Goal: Transaction & Acquisition: Purchase product/service

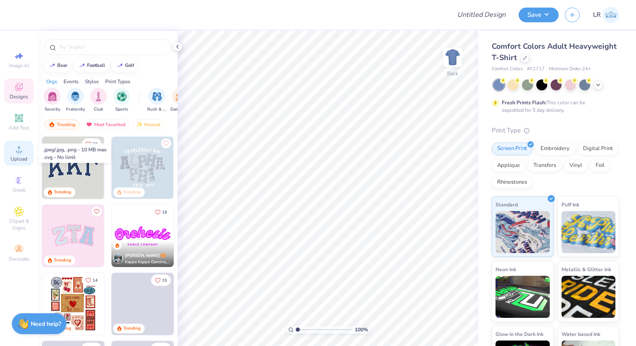
click at [18, 146] on icon at bounding box center [19, 149] width 10 height 10
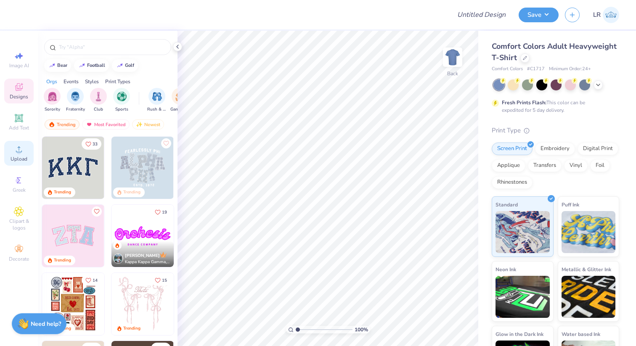
click at [21, 151] on circle at bounding box center [18, 152] width 5 height 5
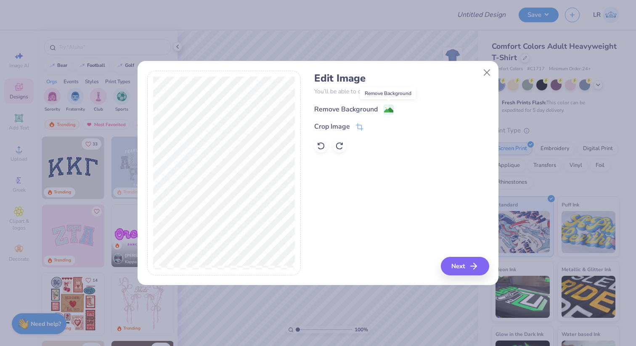
click at [389, 109] on image at bounding box center [388, 110] width 9 height 9
click at [488, 69] on button "Close" at bounding box center [487, 73] width 16 height 16
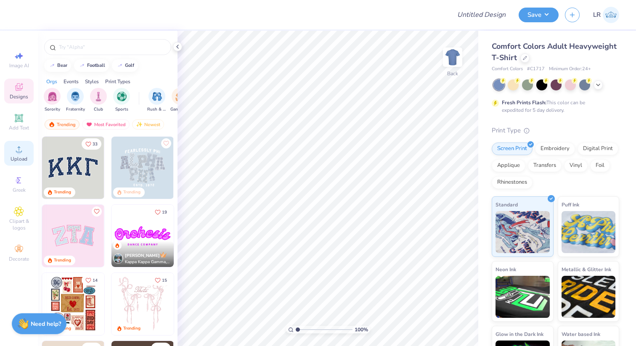
click at [27, 157] on div "Upload" at bounding box center [18, 153] width 29 height 25
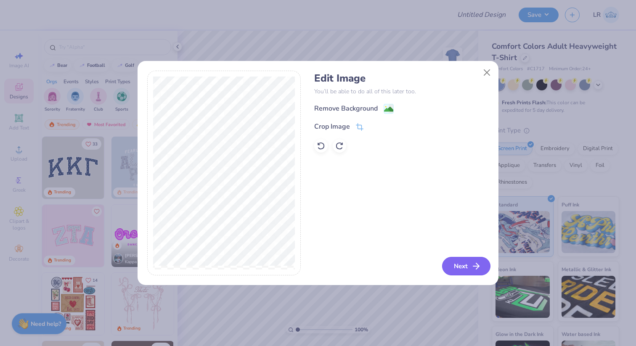
click at [470, 260] on button "Next" at bounding box center [466, 266] width 48 height 19
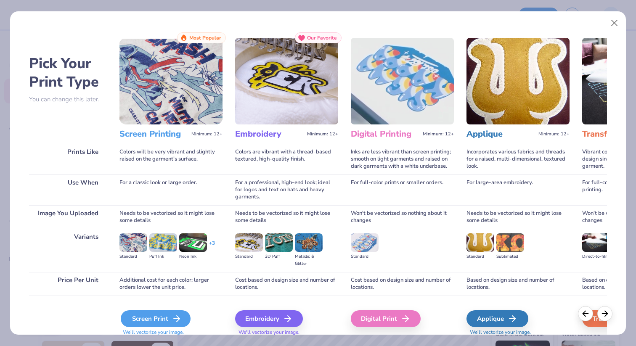
click at [183, 321] on div "Screen Print" at bounding box center [156, 318] width 70 height 17
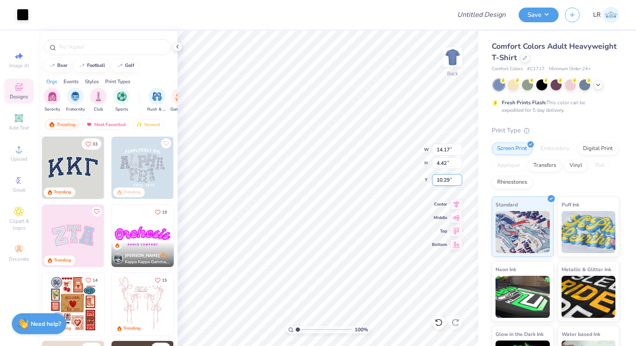
type input "11.98"
type input "3.74"
type input "3.86"
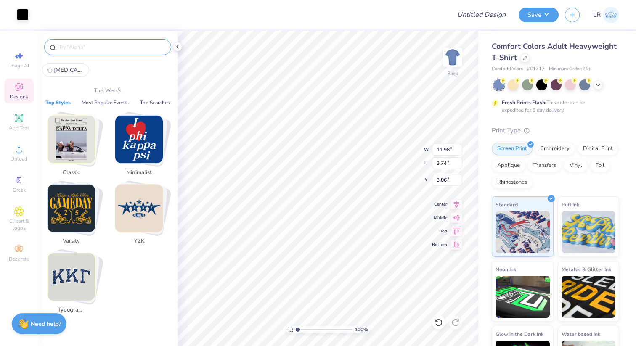
click at [104, 45] on input "text" at bounding box center [112, 47] width 108 height 8
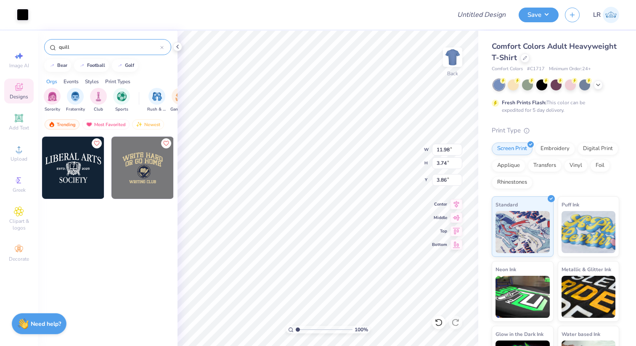
type input "quill"
click at [122, 183] on img at bounding box center [142, 168] width 62 height 62
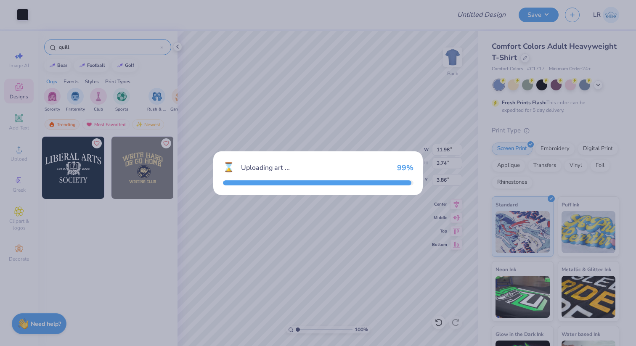
type input "11.39"
type input "8.82"
type input "3.00"
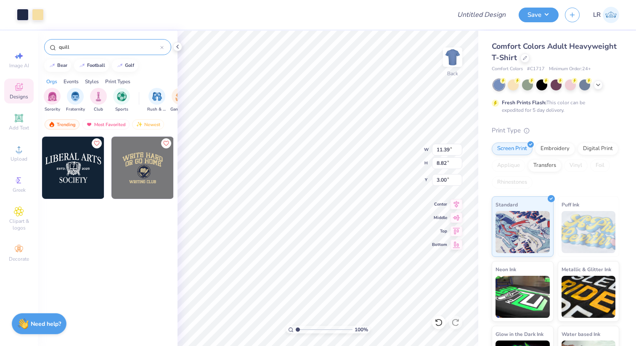
click at [53, 13] on div at bounding box center [247, 14] width 394 height 29
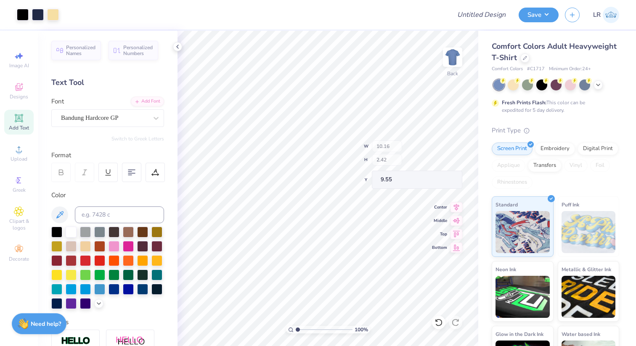
type input "9.55"
type input "7.83"
type input "3.49"
type input "3.53"
type input "2.19"
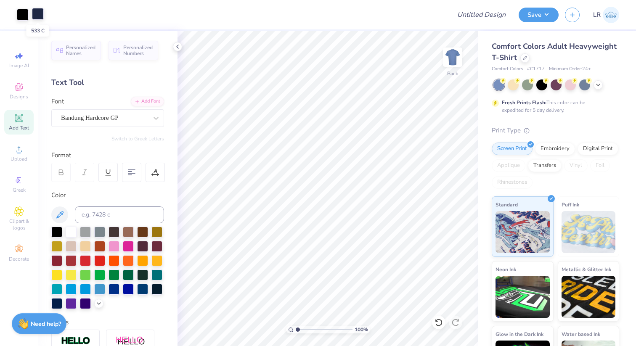
click at [36, 16] on div at bounding box center [38, 14] width 12 height 12
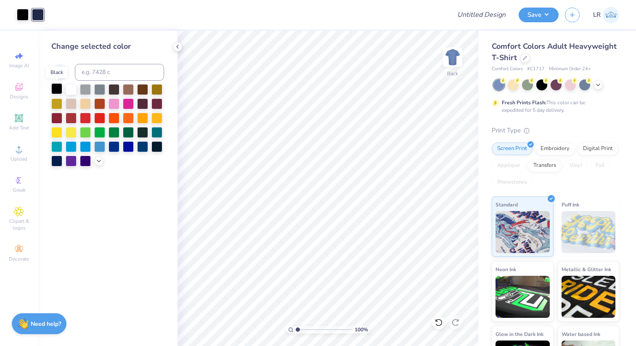
click at [60, 88] on div at bounding box center [56, 88] width 11 height 11
click at [177, 48] on icon at bounding box center [177, 46] width 7 height 7
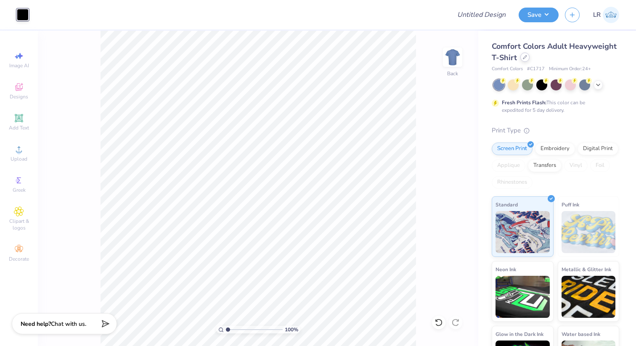
click at [527, 58] on div at bounding box center [524, 57] width 9 height 9
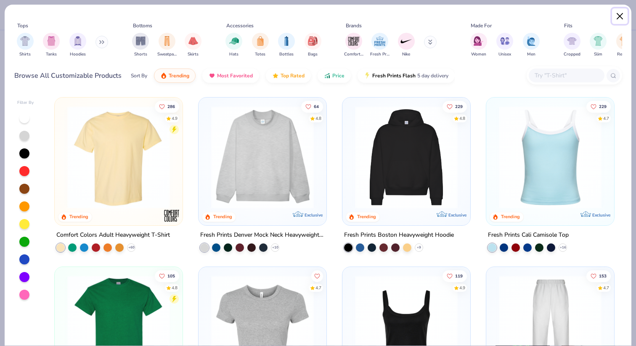
click at [617, 21] on button "Close" at bounding box center [620, 16] width 16 height 16
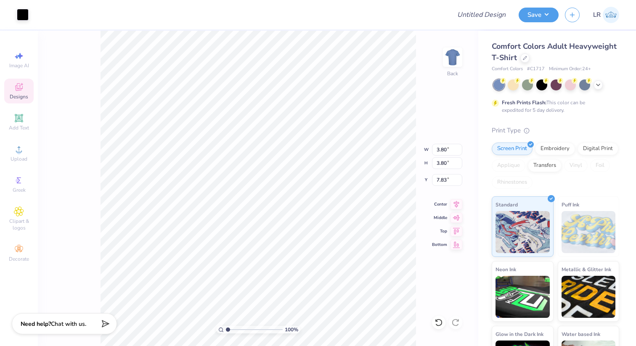
click at [20, 93] on span "Designs" at bounding box center [19, 96] width 19 height 7
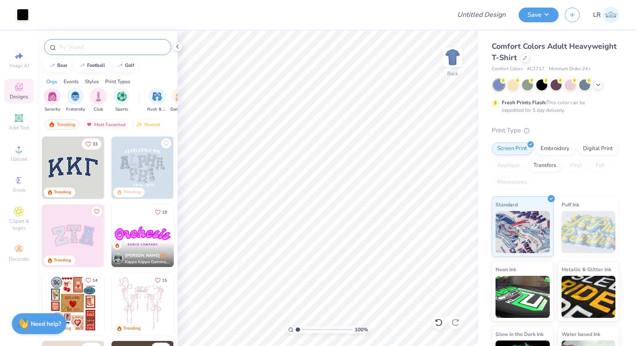
click at [99, 49] on input "text" at bounding box center [112, 47] width 108 height 8
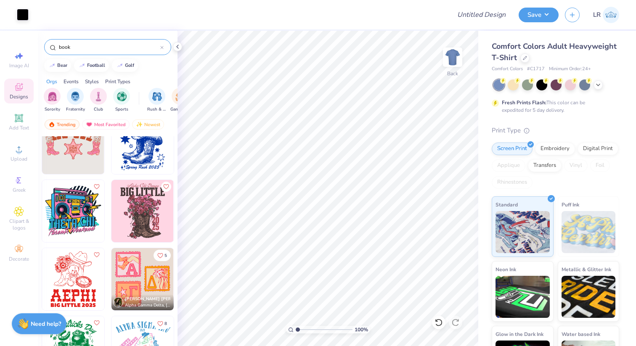
scroll to position [1525, 0]
type input "b"
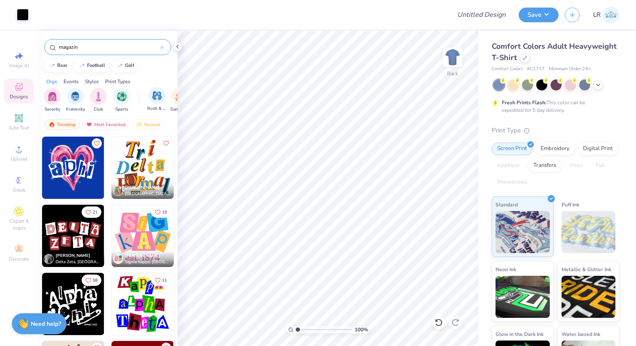
type input "magazine"
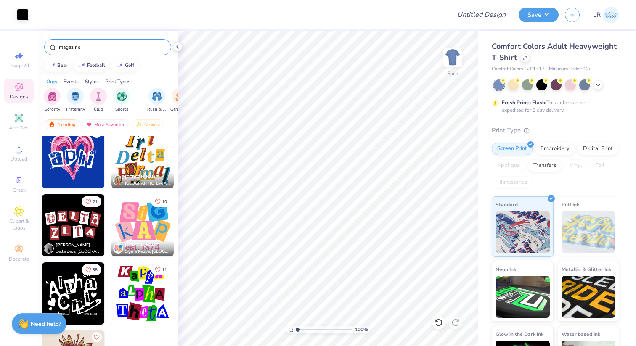
scroll to position [0, 0]
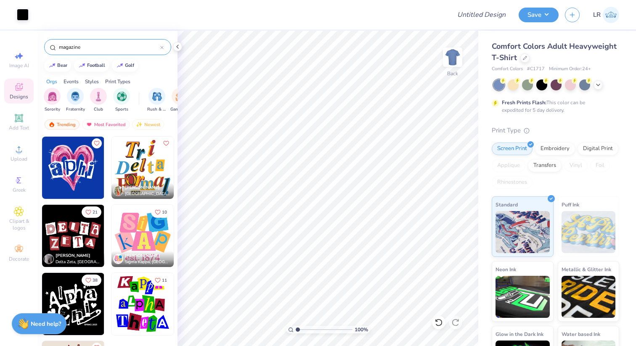
click at [162, 48] on icon at bounding box center [161, 47] width 3 height 3
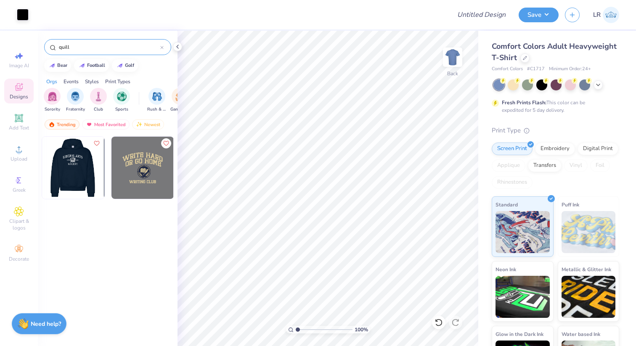
type input "quill"
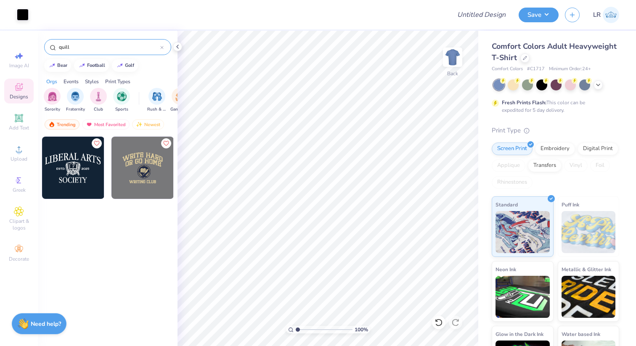
click at [42, 165] on img at bounding box center [10, 168] width 62 height 62
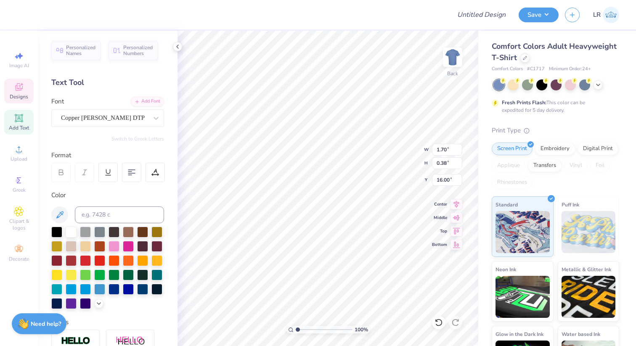
scroll to position [0, 0]
type textarea "[GEOGRAPHIC_DATA]"
click at [135, 301] on div at bounding box center [107, 268] width 113 height 82
type input "2.05"
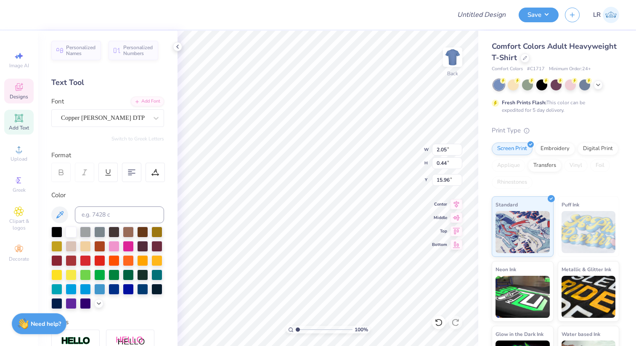
type input "0.44"
type input "15.96"
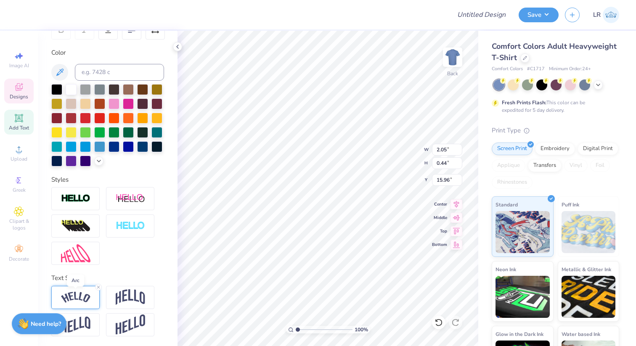
click at [90, 299] on img at bounding box center [75, 297] width 29 height 11
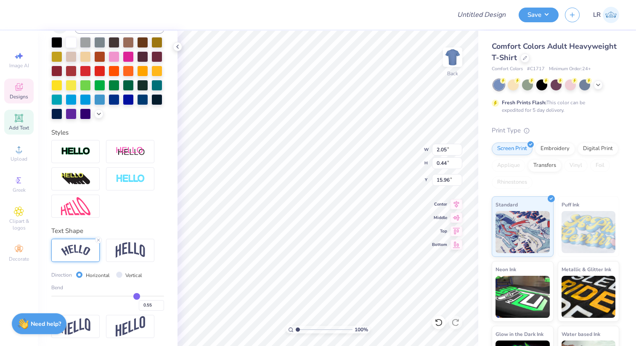
scroll to position [192, 0]
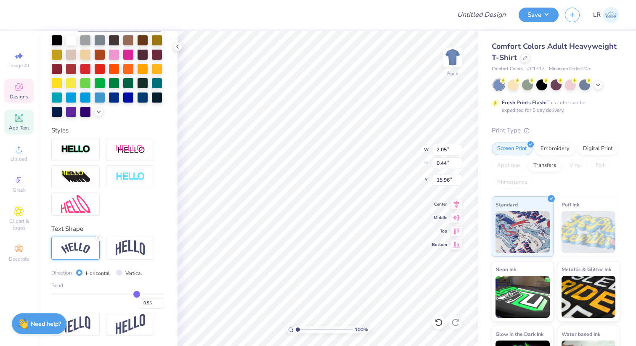
type input "0.57"
type input "0.56"
type input "0.55"
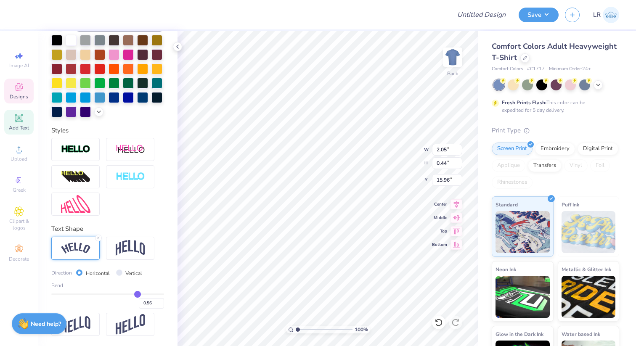
type input "0.55"
type input "0.54"
type input "0.53"
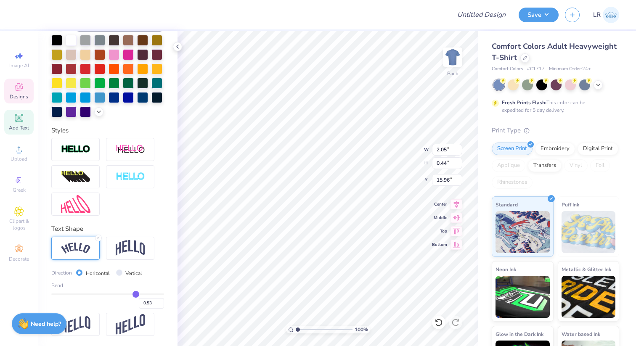
type input "0.52"
type input "0.51"
type input "0.5"
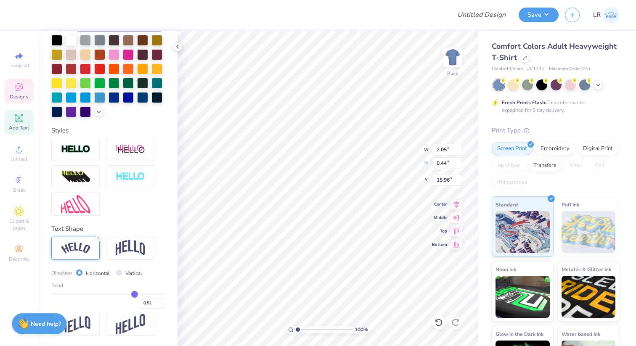
type input "0.50"
type input "0.49"
type input "0.48"
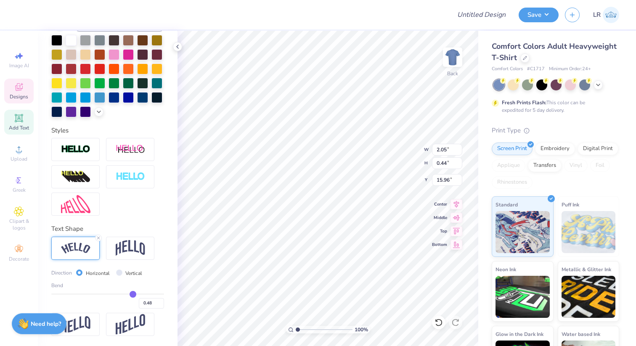
type input "0.47"
type input "0.46"
type input "0.45"
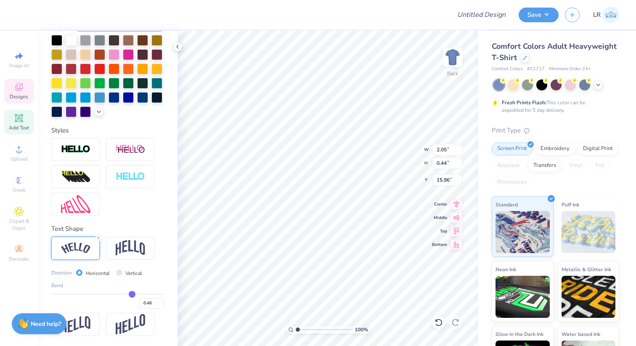
type input "0.45"
type input "0.44"
type input "0.43"
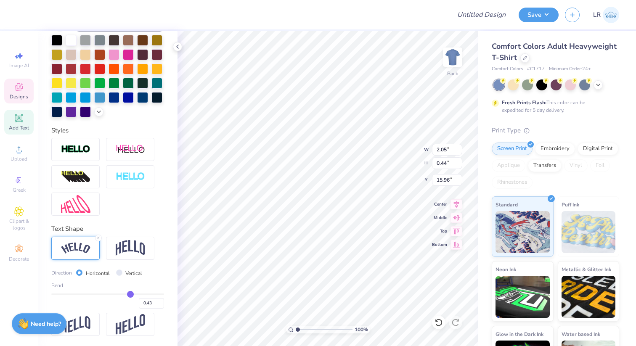
type input "0.42"
type input "0.41"
type input "0.4"
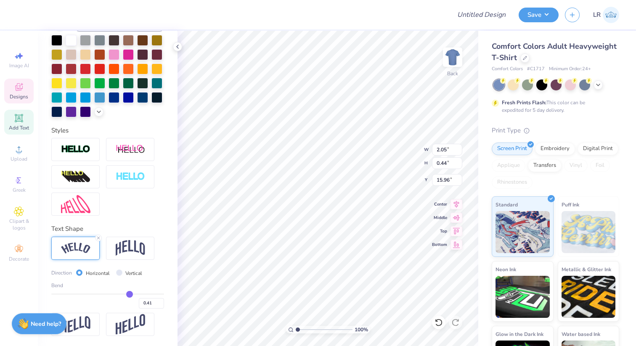
type input "0.40"
type input "0.41"
type input "0.42"
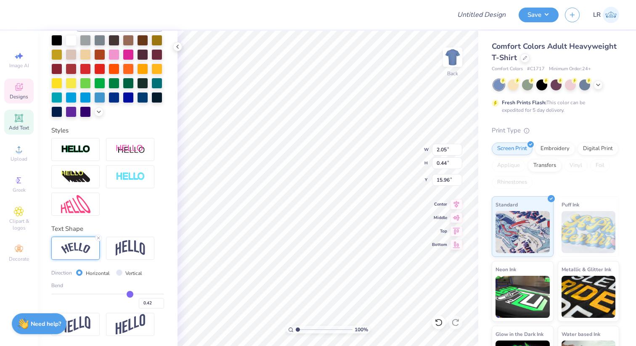
type input "0.43"
type input "0.44"
type input "0.45"
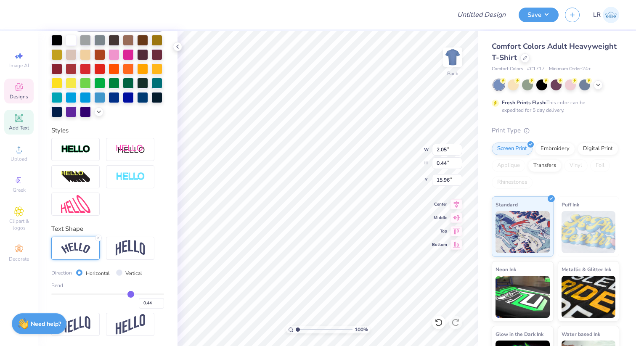
type input "0.45"
type input "0.46"
type input "0.47"
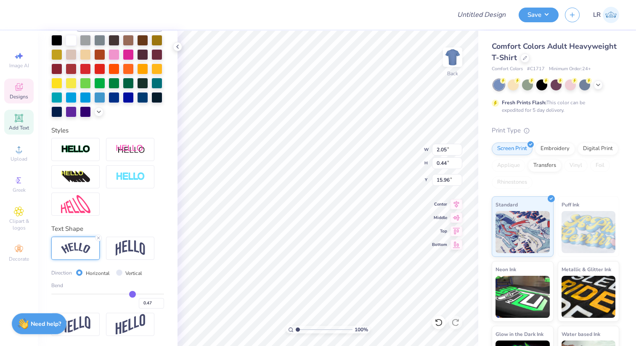
type input "0.48"
type input "0.49"
type input "0.53"
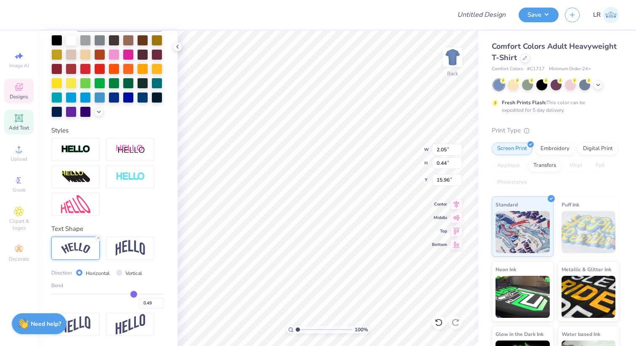
type input "0.53"
type input "0.54"
type input "0.55"
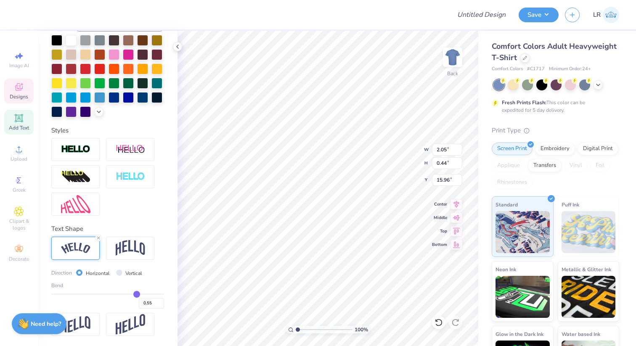
type input "0.56"
type input "0.57"
type input "0.58"
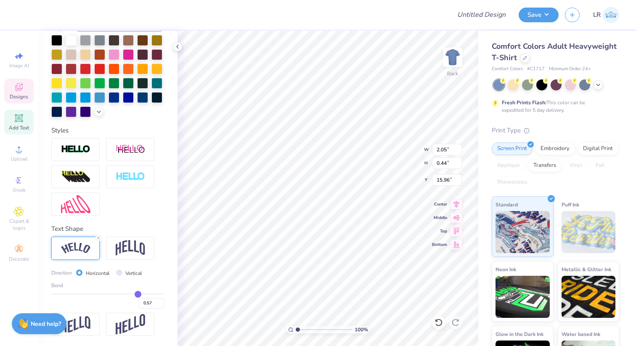
type input "0.58"
click at [138, 295] on input "range" at bounding box center [107, 294] width 113 height 1
click at [177, 46] on polyline at bounding box center [178, 46] width 2 height 3
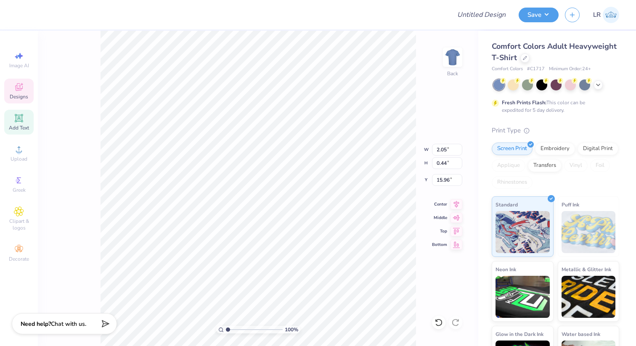
type input "1.32"
type input "0.33"
type input "15.56"
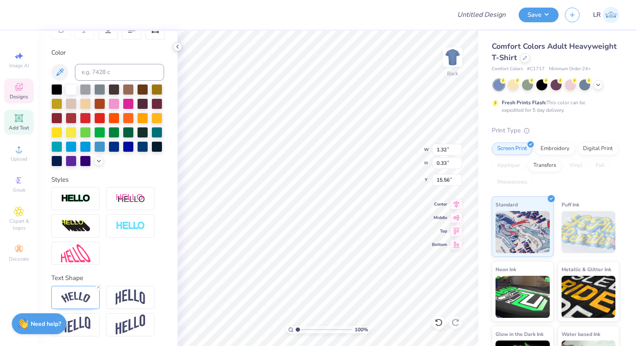
type input "2.05"
type input "0.47"
type input "15.89"
click at [386, 154] on div "100 % Back W 2.05 2.05 " H 0.47 0.47 " Y 15.89 15.89 " Center Middle Top Bottom" at bounding box center [328, 189] width 301 height 316
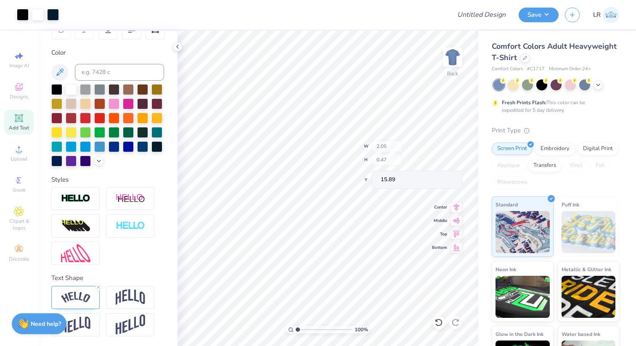
type input "2.33"
type input "1.09"
type input "15.88"
type input "16.13"
type input "4.77"
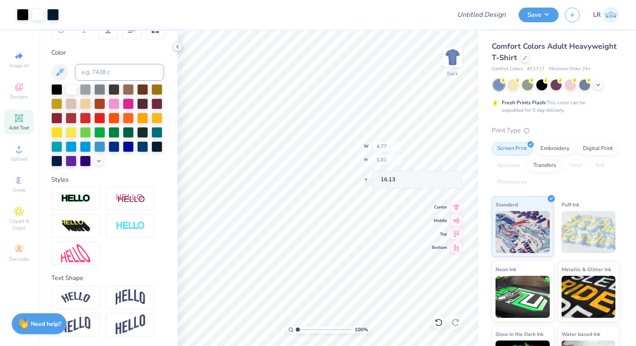
type input "1.01"
type input "16.80"
type input "1.99"
type input "0.46"
type input "15.91"
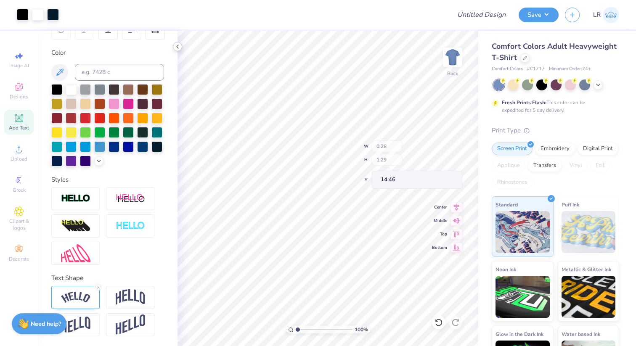
type input "0.28"
type input "1.29"
type input "14.46"
type input "1.32"
type input "0.33"
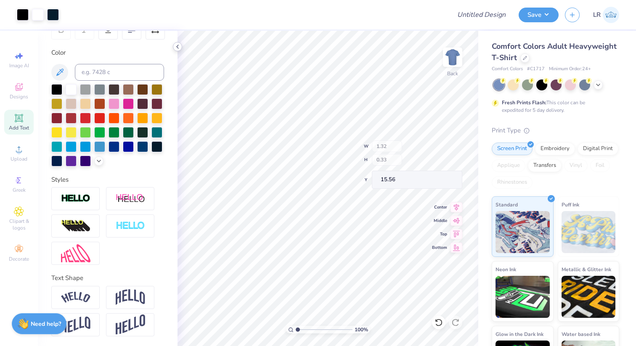
type input "15.56"
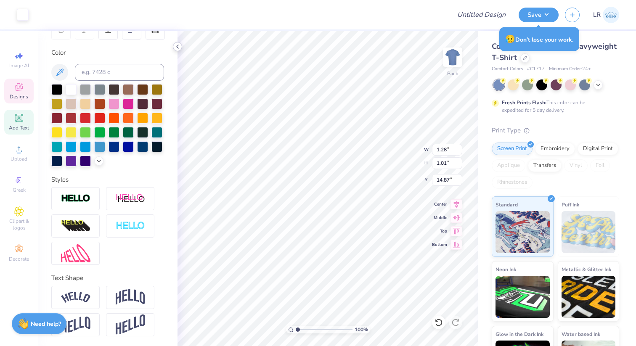
type input "1.50"
type input "0.33"
type input "15.56"
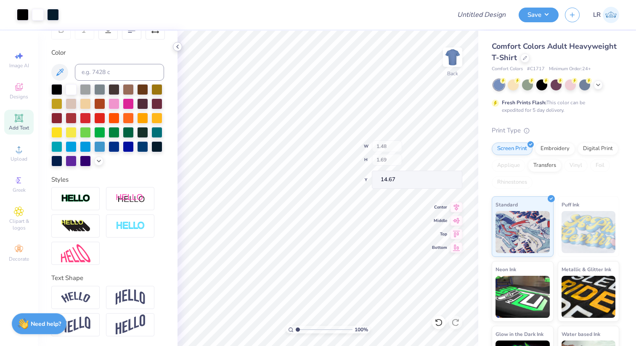
type input "14.67"
type input "1.58"
type input "1.80"
type input "14.63"
type input "1.23"
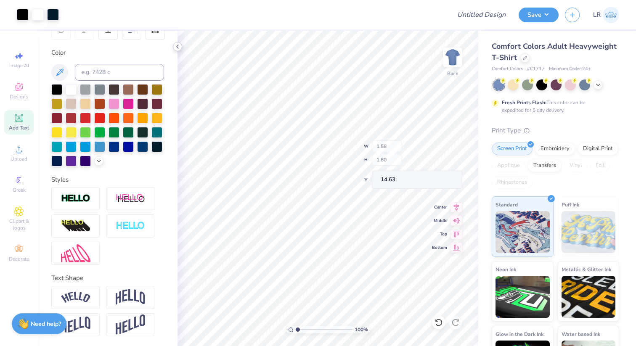
type input "2.07"
type input "14.65"
type input "1.81"
type input "2.04"
type input "14.51"
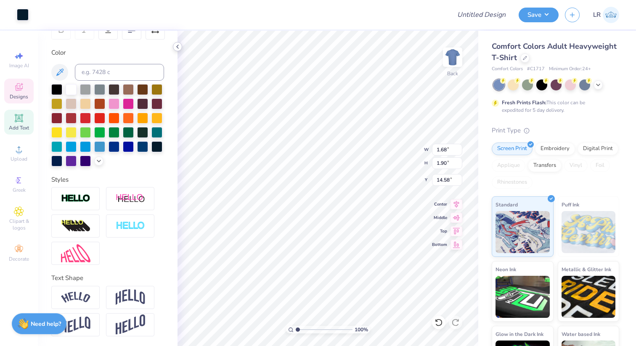
type input "1.68"
type input "1.90"
type input "14.58"
type input "12.71"
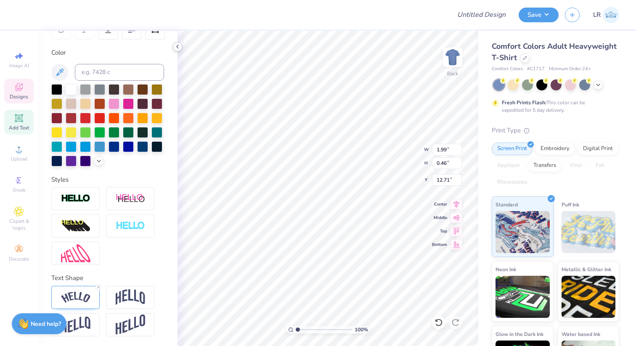
type input "2.26"
type input "0.99"
type input "15.91"
type input "3.89"
type input "0.90"
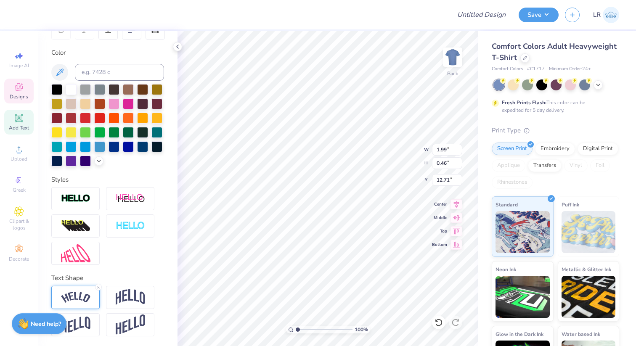
type input "12.27"
click at [79, 300] on img at bounding box center [75, 297] width 29 height 11
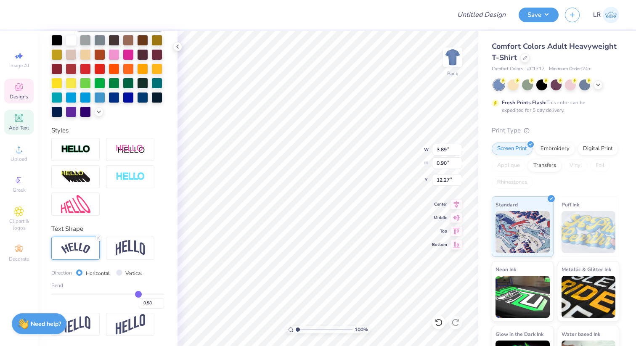
type input "0.56"
type input "0.55"
type input "0.53"
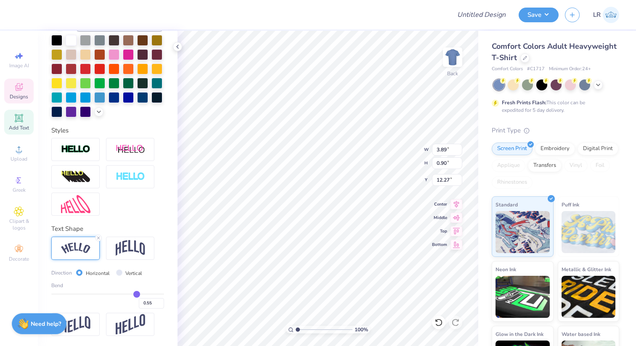
type input "0.53"
type input "0.52"
type input "0.51"
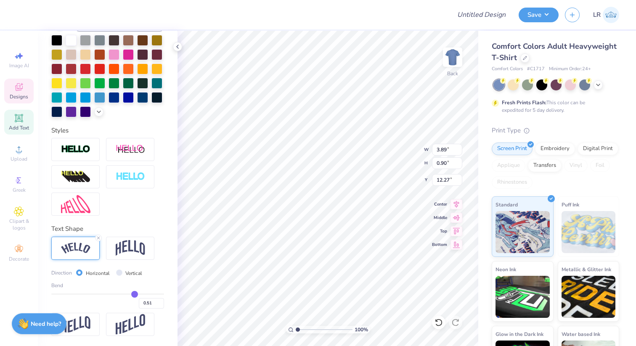
type input "0.5"
type input "0.50"
type input "0.49"
type input "0.48"
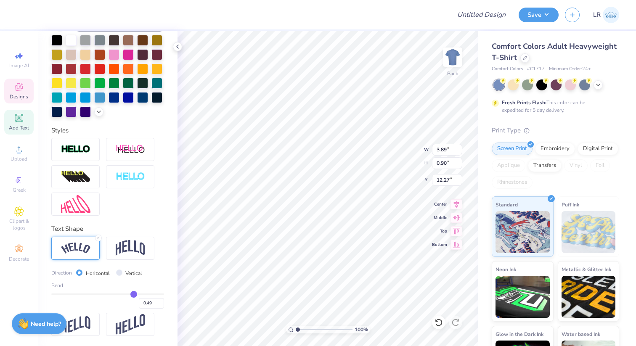
type input "0.48"
type input "0.47"
type input "0.46"
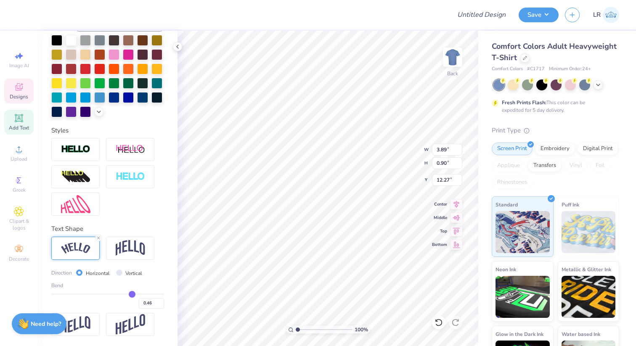
type input "0.45"
type input "0.44"
type input "0.42"
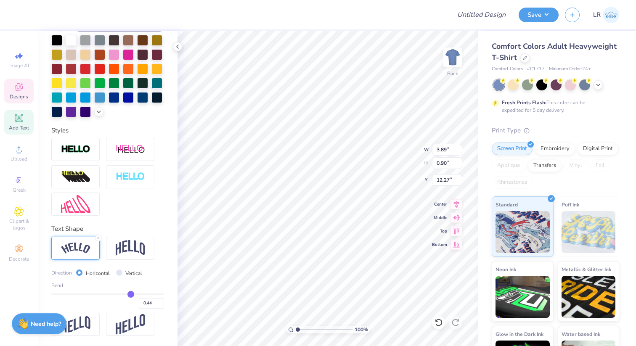
type input "0.42"
type input "0.41"
type input "0.4"
type input "0.40"
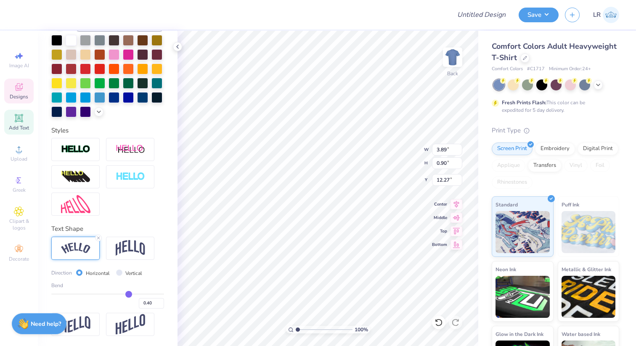
type input "0.39"
type input "0.38"
type input "0.37"
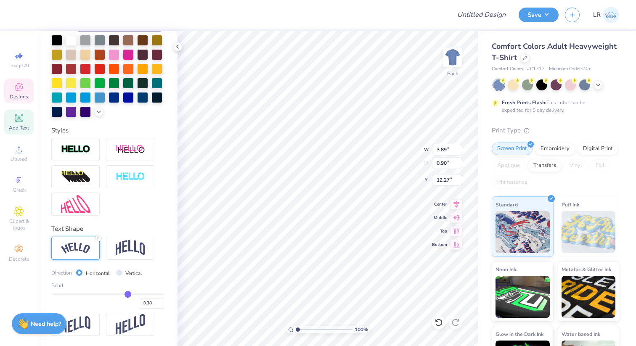
type input "0.37"
type input "0.36"
type input "0.35"
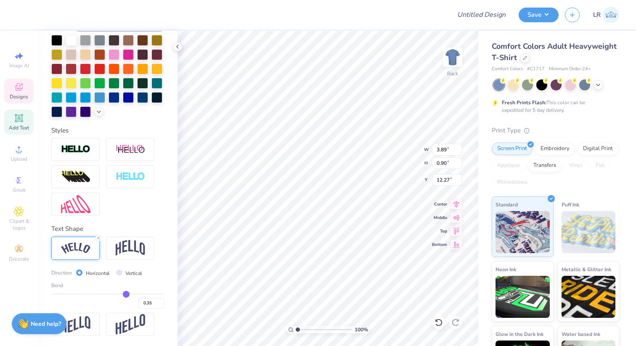
type input "0.34"
type input "0.33"
type input "0.32"
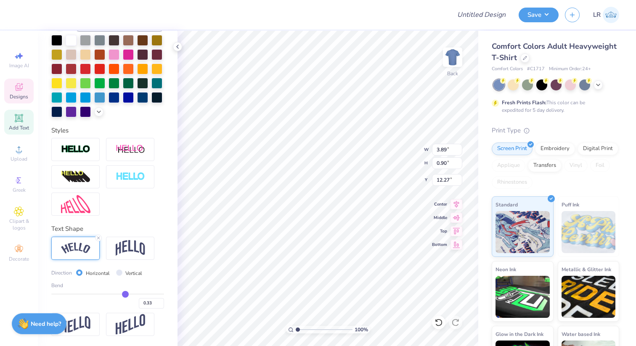
type input "0.32"
type input "0.31"
type input "0.3"
type input "0.30"
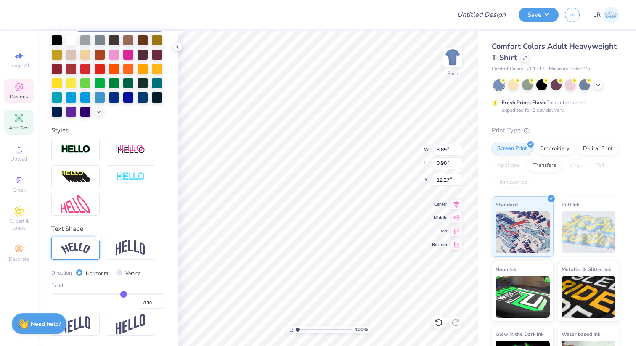
type input "0.29"
type input "0.28"
type input "0.27"
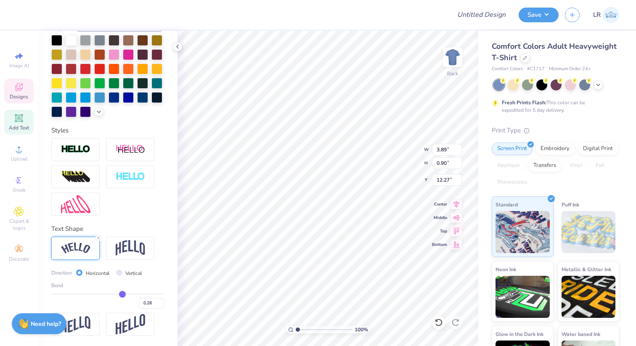
type input "0.27"
type input "0.26"
type input "0.25"
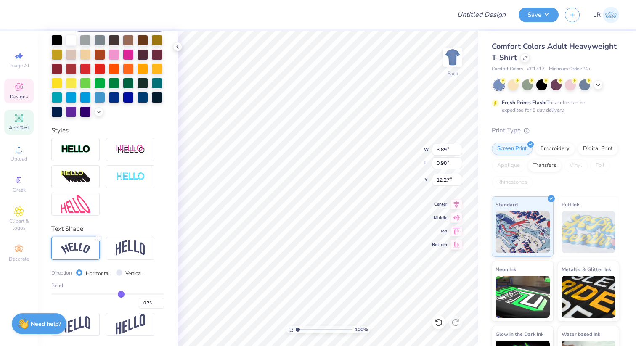
type input "0.24"
type input "0.23"
type input "0.22"
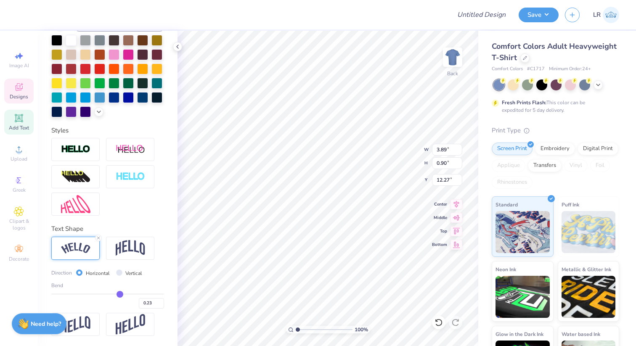
type input "0.22"
type input "0.21"
type input "0.2"
drag, startPoint x: 138, startPoint y: 293, endPoint x: 81, endPoint y: 283, distance: 57.3
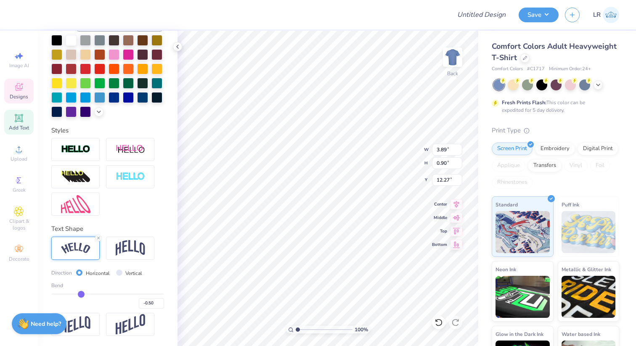
click at [81, 294] on input "range" at bounding box center [107, 294] width 113 height 1
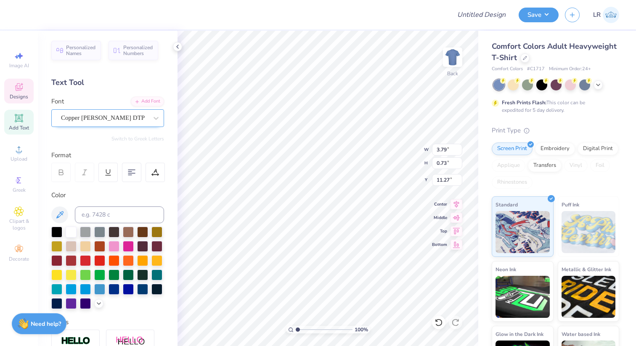
click at [81, 119] on div "Copper [PERSON_NAME] DTP" at bounding box center [104, 117] width 88 height 13
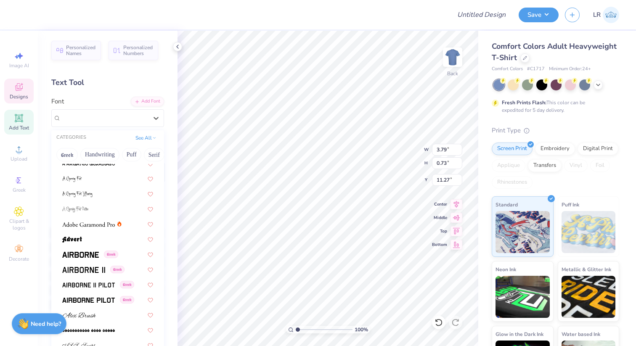
scroll to position [127, 0]
click at [80, 225] on img at bounding box center [88, 224] width 53 height 6
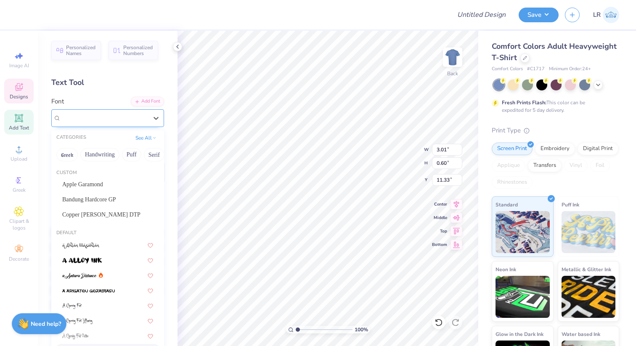
click at [111, 121] on div "Adobe Garamond Pro" at bounding box center [104, 117] width 88 height 13
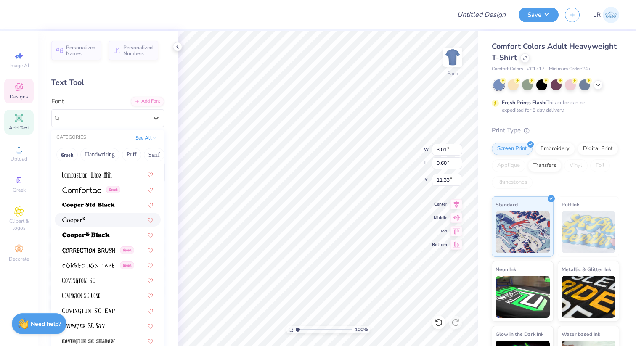
scroll to position [1298, 0]
click at [85, 223] on div at bounding box center [107, 219] width 91 height 9
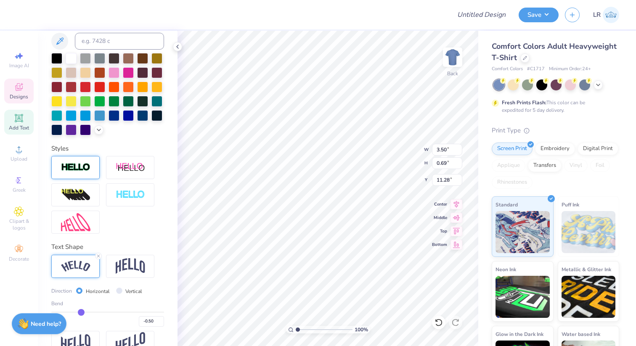
scroll to position [184, 0]
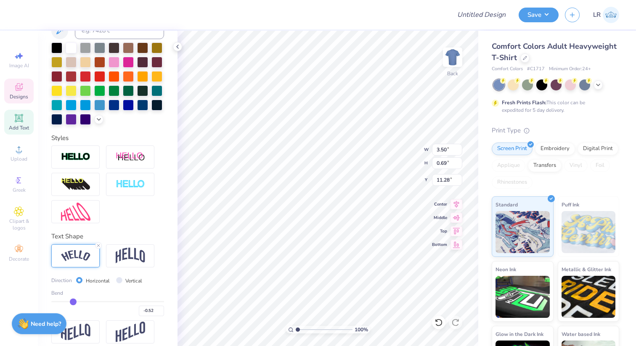
click at [73, 302] on input "range" at bounding box center [107, 301] width 113 height 1
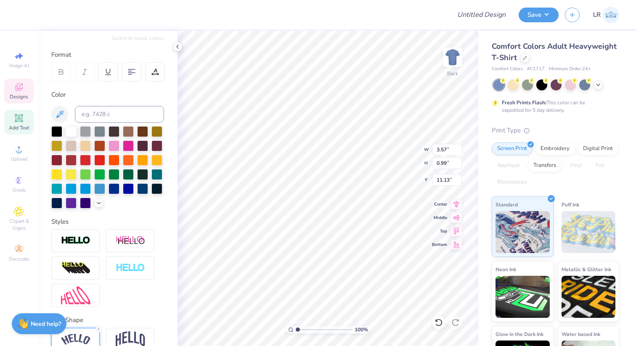
scroll to position [95, 0]
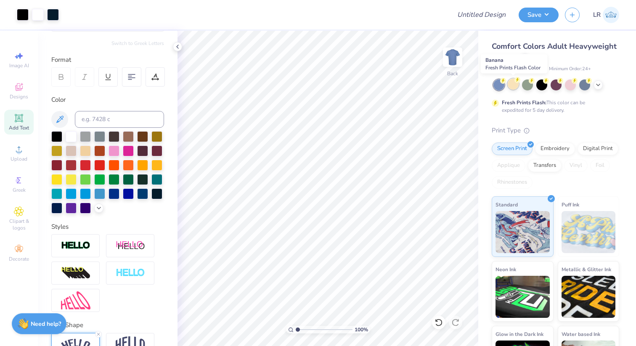
click at [513, 85] on div at bounding box center [513, 84] width 11 height 11
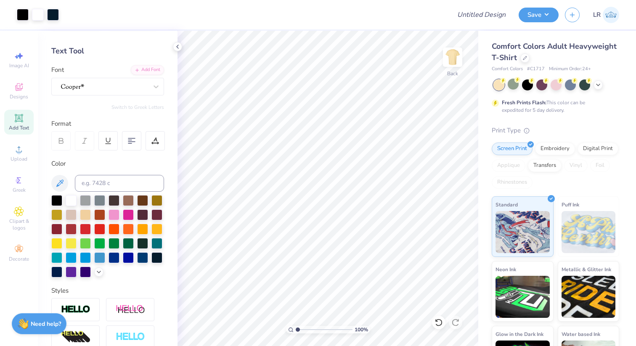
scroll to position [34, 0]
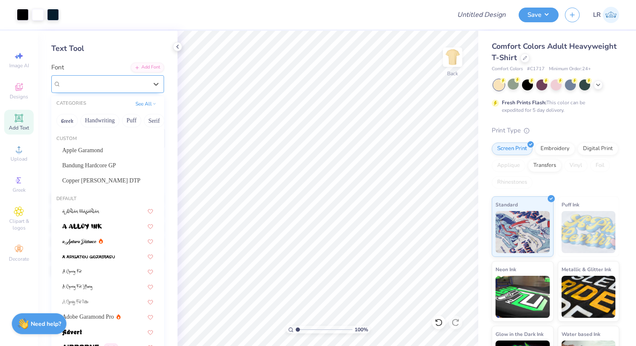
click at [134, 86] on div at bounding box center [104, 83] width 88 height 13
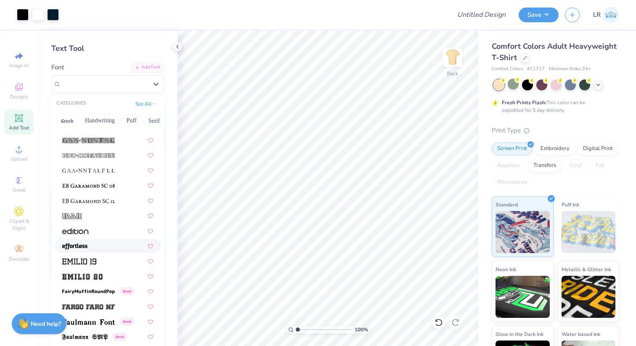
scroll to position [1663, 0]
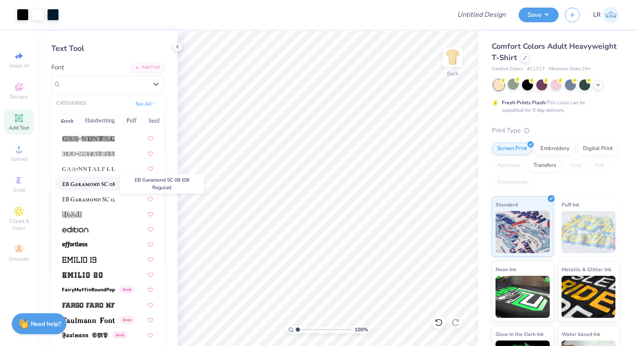
click at [110, 186] on img at bounding box center [88, 184] width 53 height 6
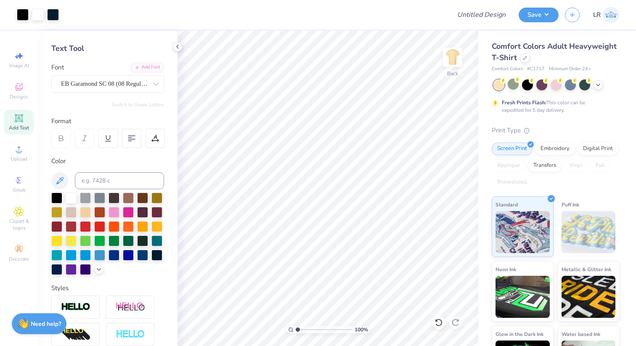
scroll to position [63, 0]
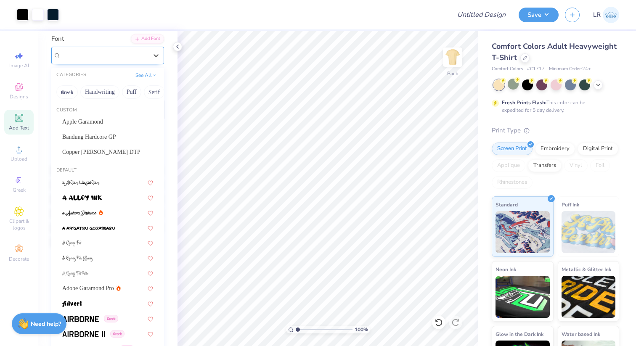
click at [127, 61] on div "EB Garamond SC 08 (08 Regular)" at bounding box center [104, 55] width 88 height 13
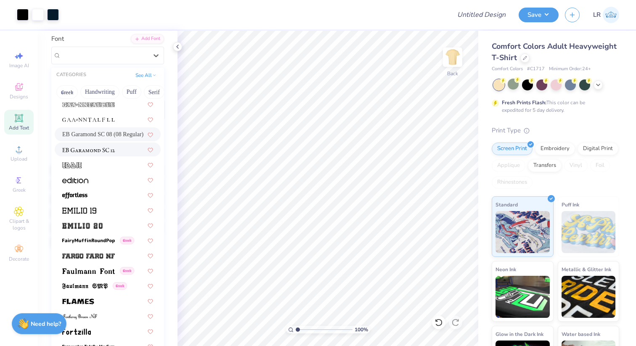
scroll to position [1683, 0]
click at [118, 140] on span "EB Garamond SC 08 (08 Regular)" at bounding box center [102, 135] width 81 height 9
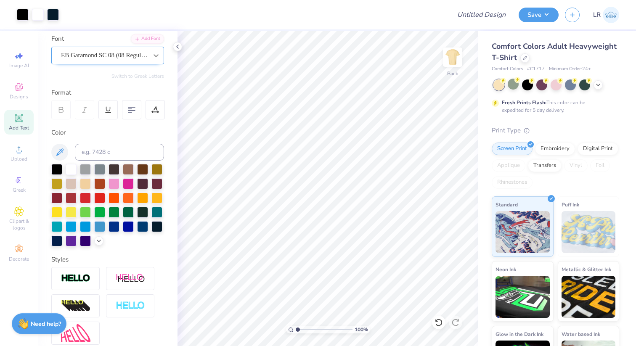
click at [149, 54] on div at bounding box center [156, 55] width 15 height 15
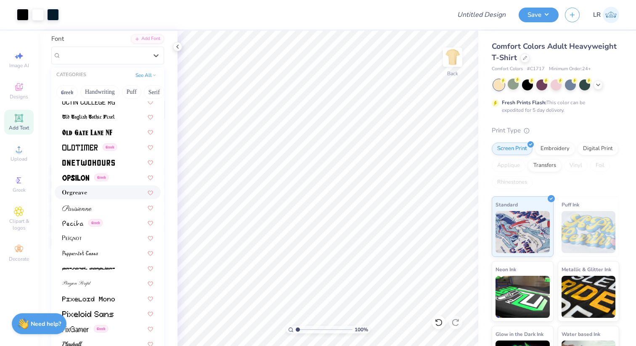
scroll to position [3400, 0]
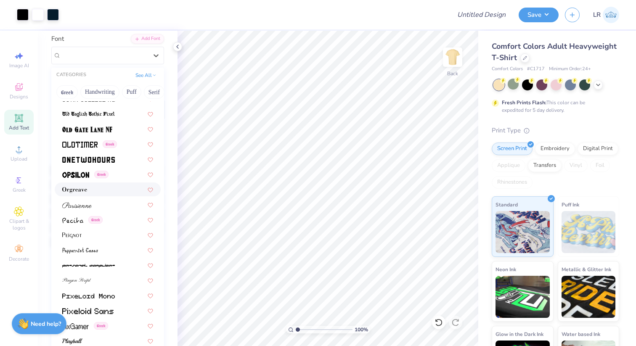
click at [124, 189] on div at bounding box center [107, 189] width 91 height 9
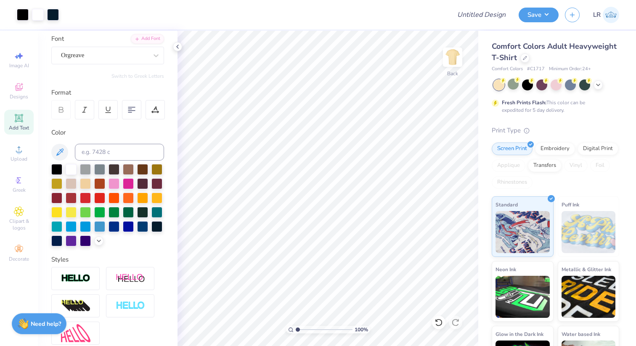
click at [53, 6] on div "Art colors" at bounding box center [29, 14] width 59 height 29
click at [54, 9] on div at bounding box center [53, 14] width 12 height 12
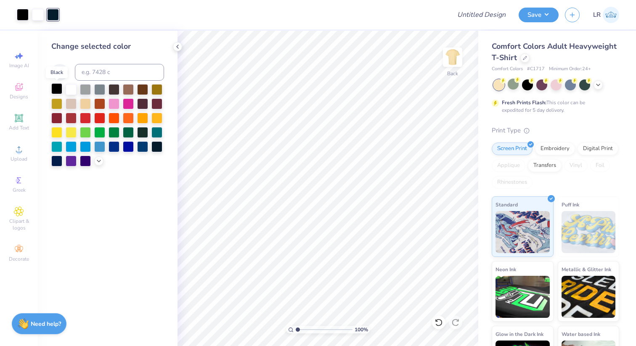
click at [58, 87] on div at bounding box center [56, 88] width 11 height 11
click at [38, 16] on div at bounding box center [38, 14] width 12 height 12
click at [56, 91] on div at bounding box center [56, 88] width 11 height 11
click at [160, 103] on div at bounding box center [156, 103] width 11 height 11
click at [146, 102] on div at bounding box center [142, 103] width 11 height 11
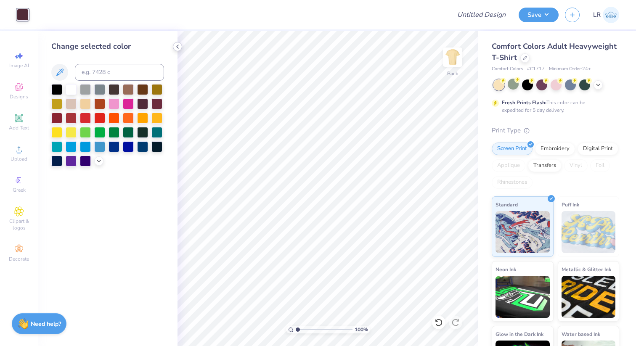
click at [177, 44] on icon at bounding box center [177, 46] width 7 height 7
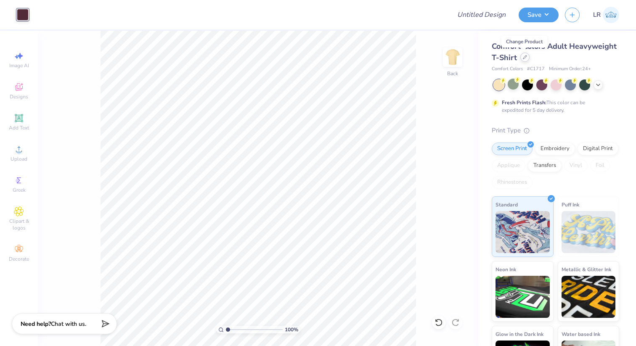
click at [525, 59] on div at bounding box center [524, 57] width 9 height 9
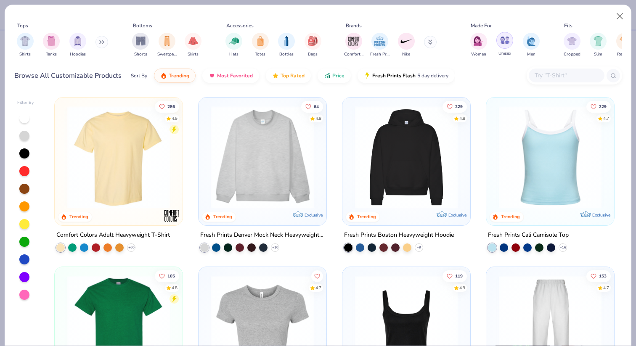
click at [503, 36] on img "filter for Unisex" at bounding box center [505, 40] width 10 height 10
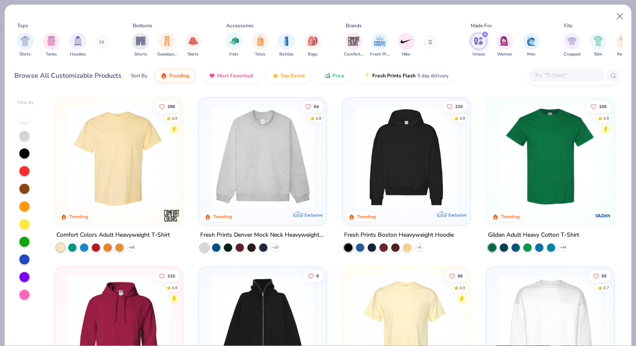
click at [245, 148] on img at bounding box center [262, 157] width 111 height 103
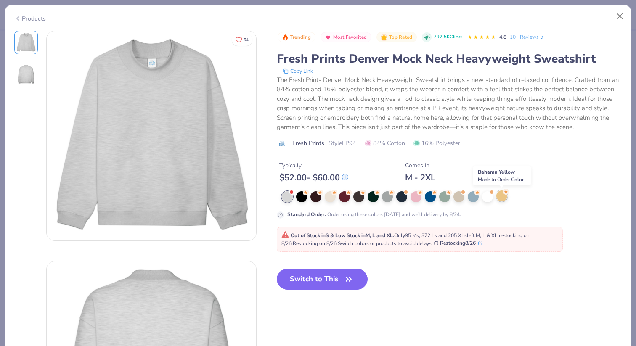
click at [309, 192] on circle at bounding box center [306, 193] width 6 height 6
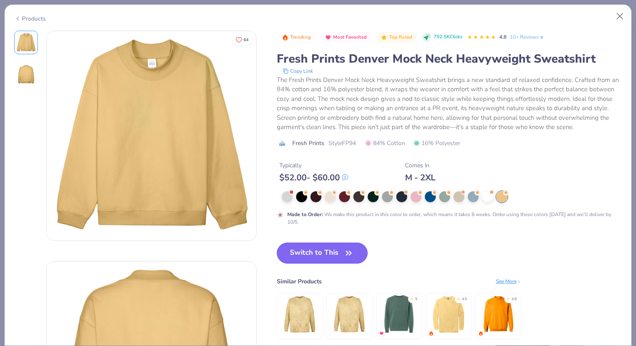
click at [348, 256] on icon "button" at bounding box center [349, 253] width 12 height 12
click at [345, 252] on icon "button" at bounding box center [349, 253] width 12 height 12
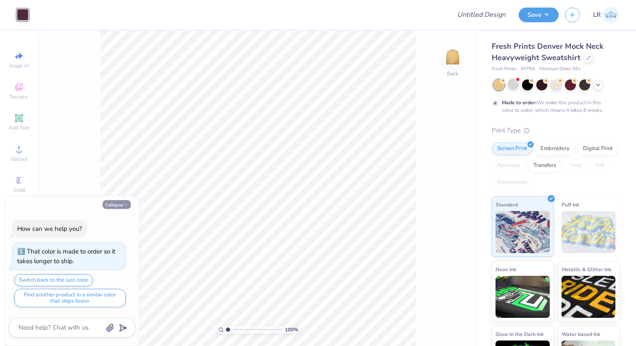
click at [127, 201] on button "Collapse" at bounding box center [117, 204] width 28 height 9
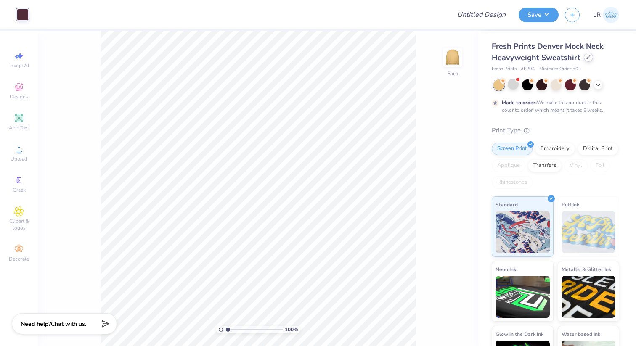
click at [589, 59] on icon at bounding box center [588, 57] width 4 height 4
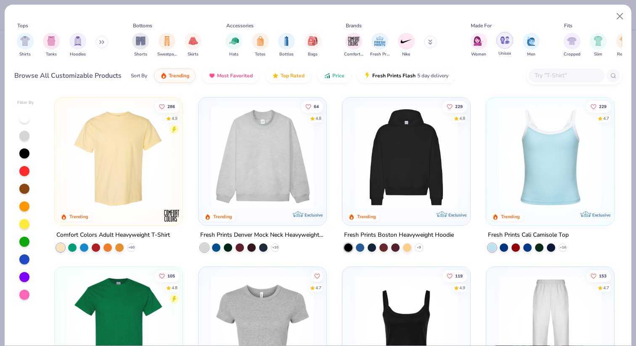
click at [506, 41] on img "filter for Unisex" at bounding box center [505, 40] width 10 height 10
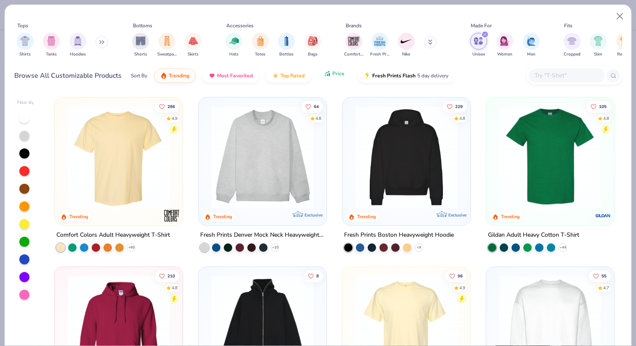
click at [334, 81] on div "Sort By Trending Most Favorited Top Rated Price Fresh Prints Flash 5 day delive…" at bounding box center [293, 76] width 324 height 24
click at [334, 72] on span "Price" at bounding box center [338, 73] width 12 height 7
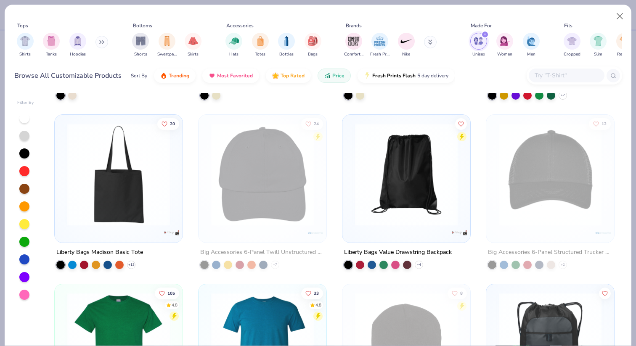
scroll to position [145, 0]
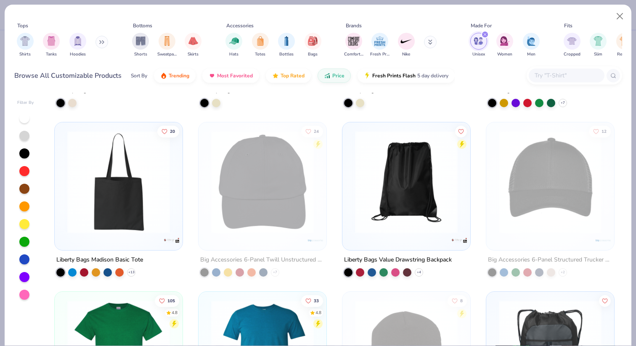
click at [138, 222] on img at bounding box center [118, 182] width 111 height 103
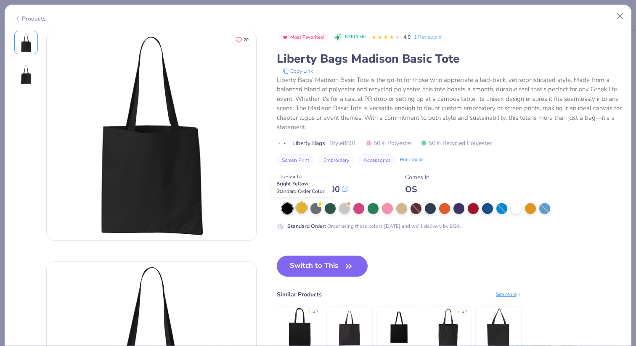
click at [303, 209] on div at bounding box center [301, 207] width 11 height 11
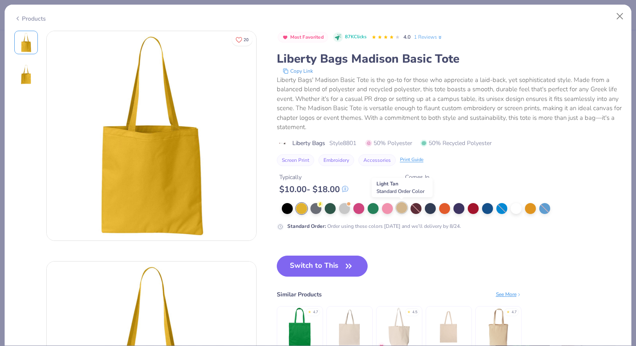
click at [399, 209] on div at bounding box center [401, 207] width 11 height 11
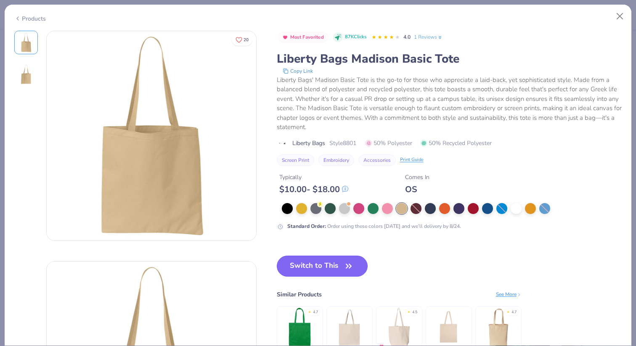
click at [335, 263] on button "Switch to This" at bounding box center [322, 266] width 91 height 21
click at [347, 263] on icon "button" at bounding box center [349, 266] width 12 height 12
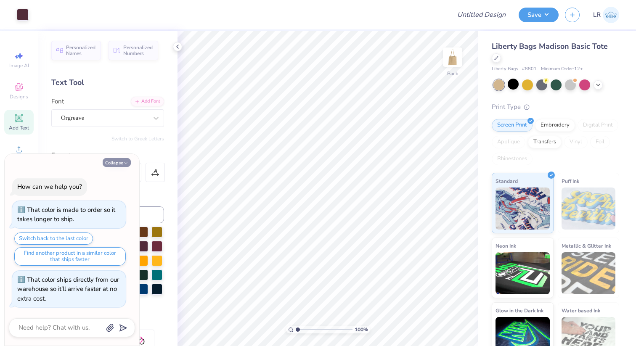
click at [123, 164] on button "Collapse" at bounding box center [117, 162] width 28 height 9
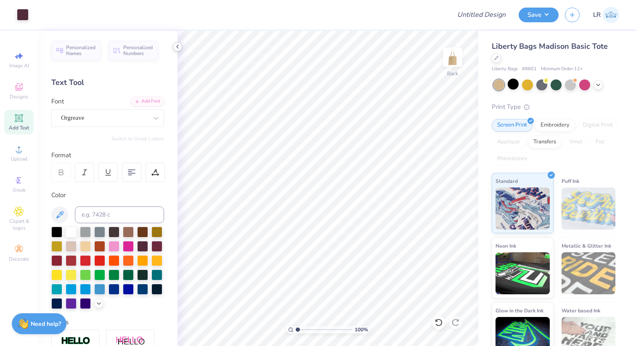
click at [178, 44] on icon at bounding box center [177, 46] width 7 height 7
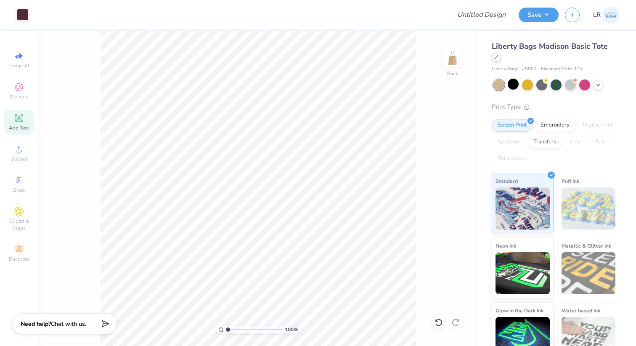
click at [499, 55] on icon at bounding box center [496, 57] width 4 height 4
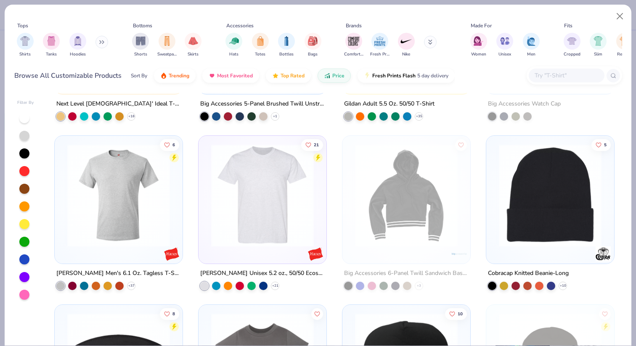
scroll to position [974, 0]
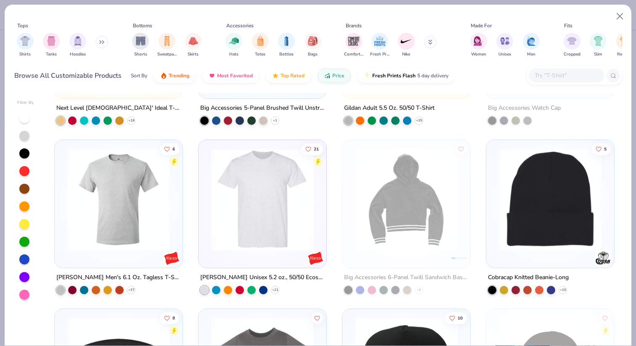
click at [229, 209] on img at bounding box center [262, 199] width 111 height 103
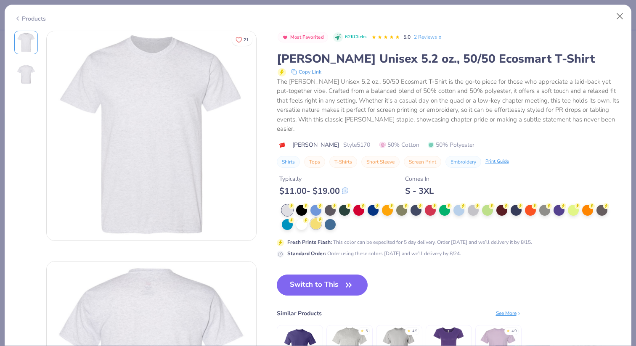
click at [317, 218] on div at bounding box center [315, 223] width 11 height 11
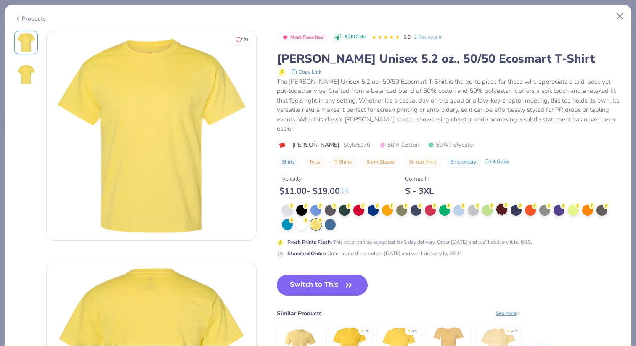
click at [506, 204] on div at bounding box center [501, 209] width 11 height 11
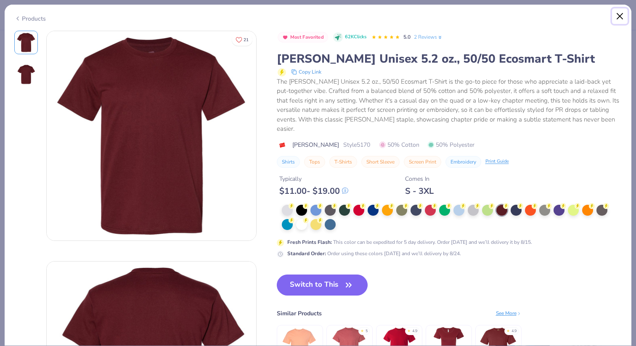
click at [623, 10] on button "Close" at bounding box center [620, 16] width 16 height 16
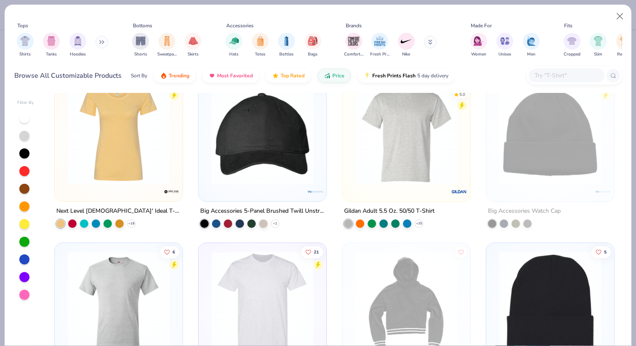
scroll to position [867, 0]
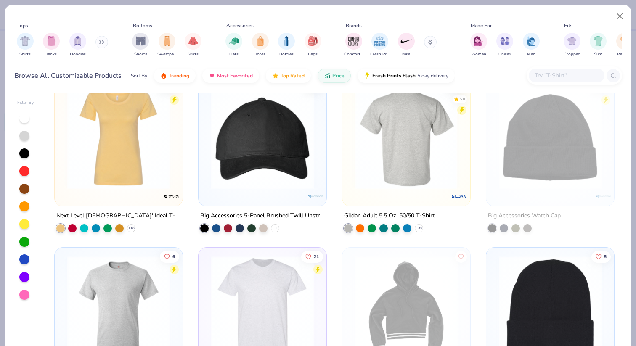
click at [435, 153] on img at bounding box center [406, 138] width 111 height 103
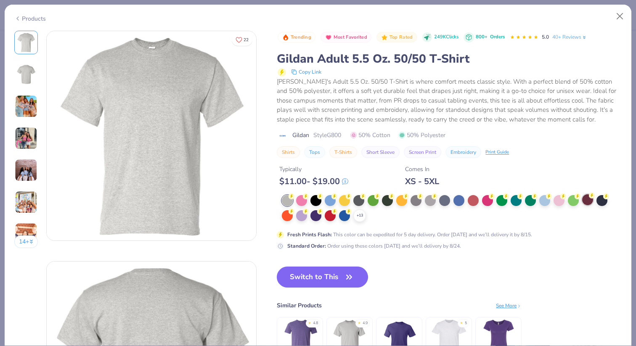
click at [588, 197] on div at bounding box center [587, 199] width 11 height 11
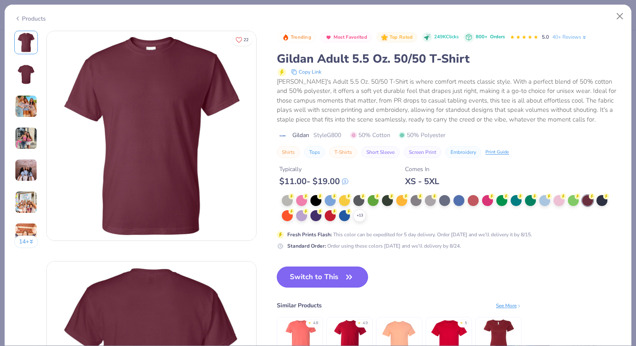
click at [333, 278] on button "Switch to This" at bounding box center [322, 277] width 91 height 21
drag, startPoint x: 331, startPoint y: 276, endPoint x: 319, endPoint y: 280, distance: 12.0
click at [331, 276] on button "Switch to This" at bounding box center [322, 277] width 91 height 21
click at [319, 280] on button "Switch to This" at bounding box center [322, 277] width 91 height 21
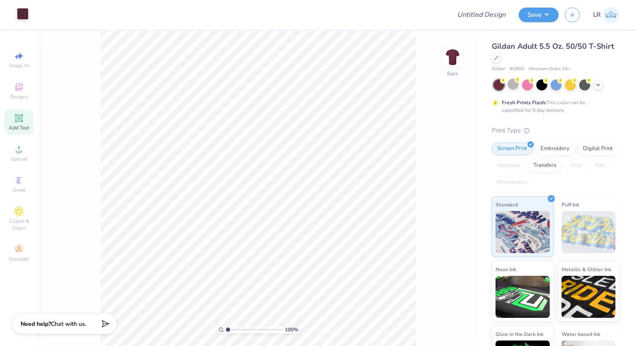
click at [26, 17] on div at bounding box center [23, 14] width 12 height 12
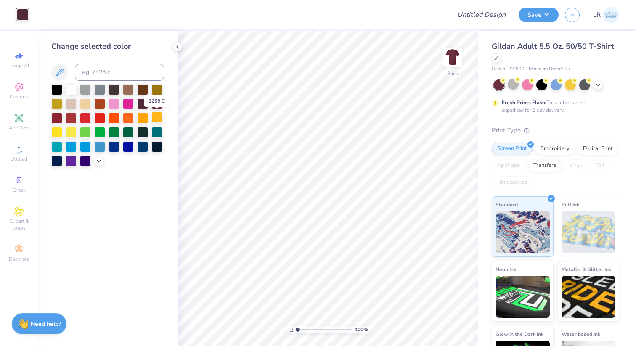
click at [156, 119] on div at bounding box center [156, 117] width 11 height 11
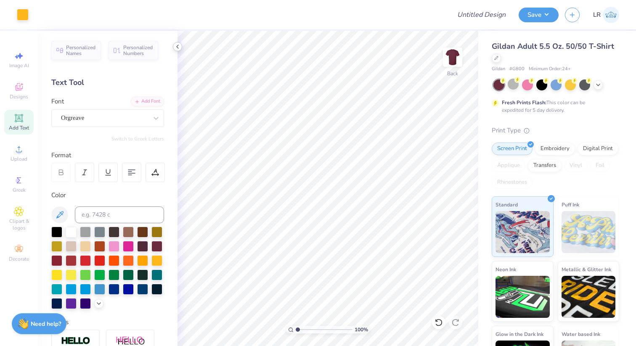
click at [178, 46] on icon at bounding box center [177, 46] width 7 height 7
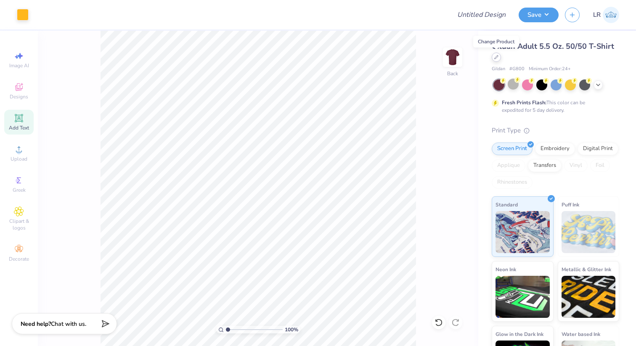
click at [497, 60] on div at bounding box center [496, 57] width 9 height 9
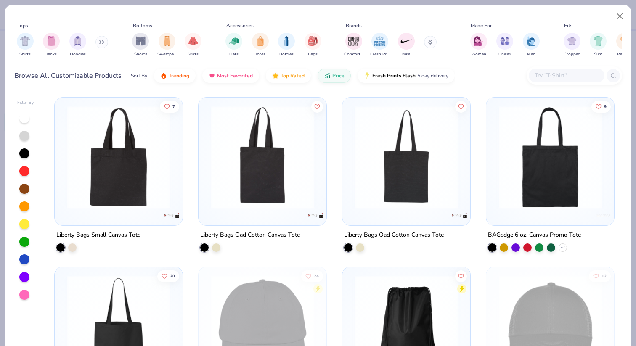
click at [23, 189] on div at bounding box center [24, 189] width 10 height 10
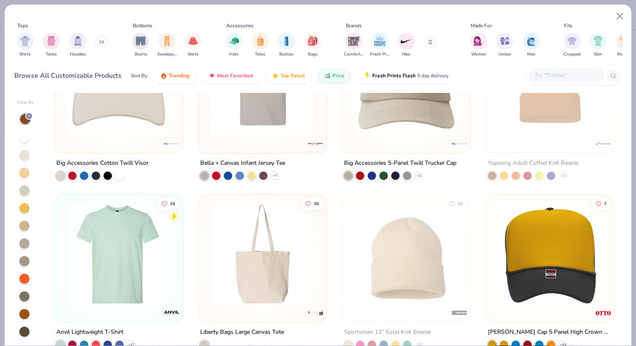
scroll to position [939, 0]
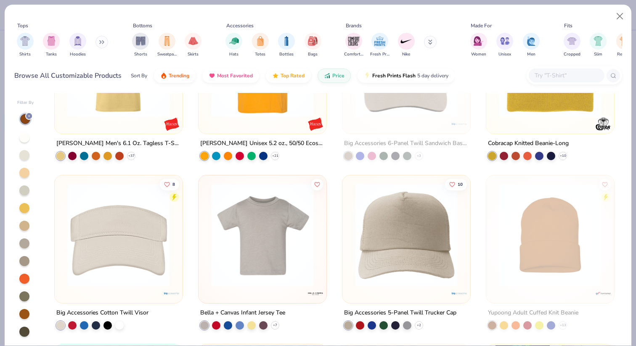
click at [30, 114] on icon at bounding box center [29, 116] width 5 height 5
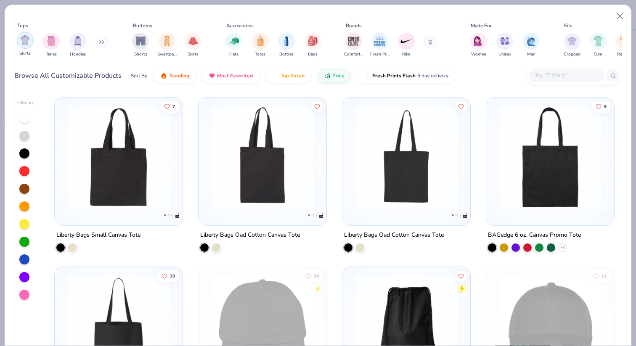
click at [29, 45] on img "filter for Shirts" at bounding box center [25, 40] width 10 height 10
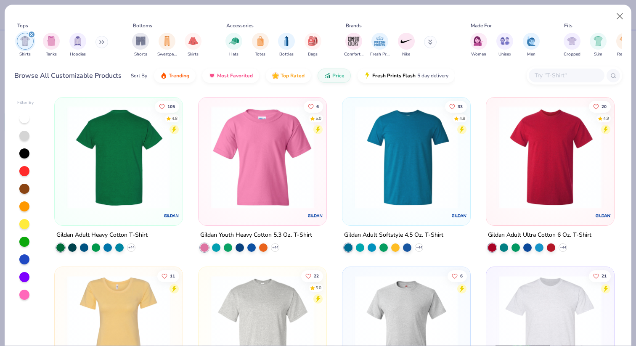
click at [138, 143] on img at bounding box center [118, 157] width 111 height 103
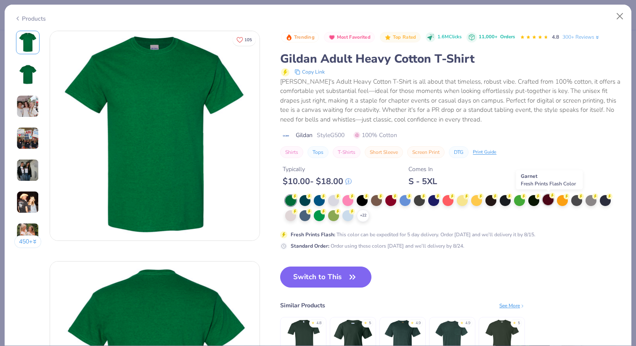
click at [547, 200] on div at bounding box center [548, 199] width 11 height 11
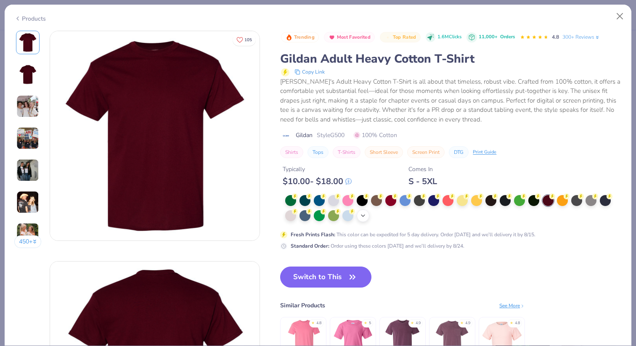
click at [364, 216] on icon at bounding box center [363, 215] width 7 height 7
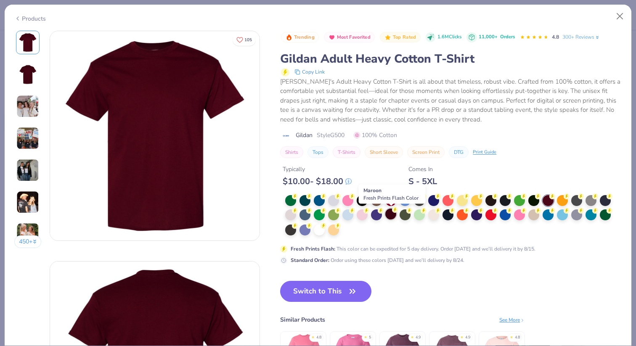
click at [393, 217] on div at bounding box center [390, 214] width 11 height 11
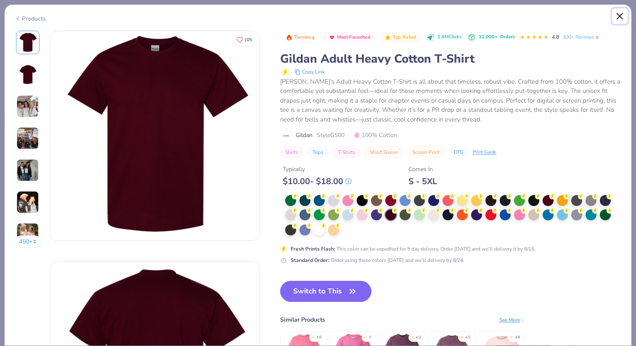
click at [620, 16] on button "Close" at bounding box center [620, 16] width 16 height 16
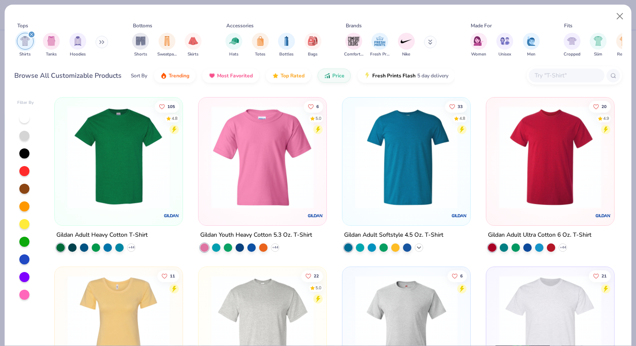
click at [416, 249] on icon at bounding box center [419, 247] width 7 height 7
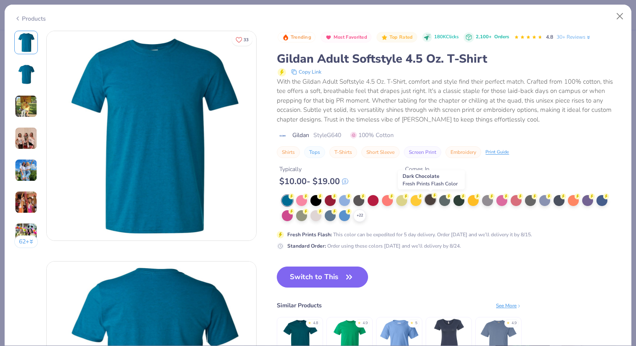
click at [428, 201] on div at bounding box center [430, 199] width 11 height 11
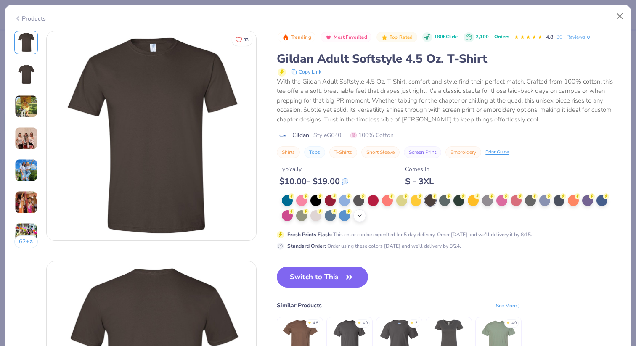
click at [361, 213] on icon at bounding box center [359, 215] width 7 height 7
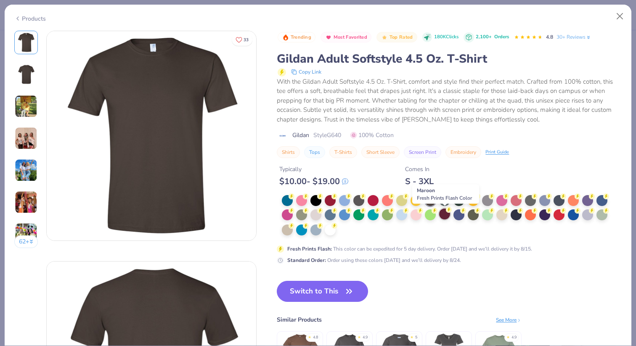
click at [447, 216] on div at bounding box center [444, 214] width 11 height 11
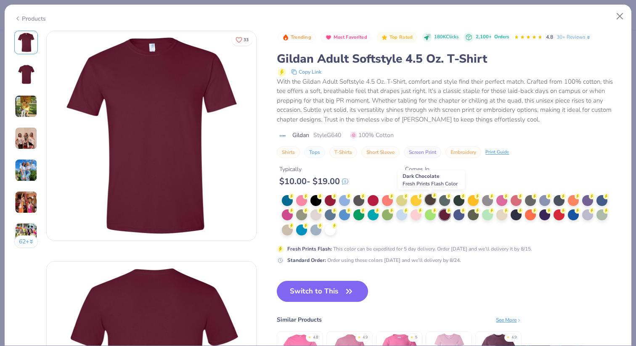
click at [433, 202] on div at bounding box center [430, 199] width 11 height 11
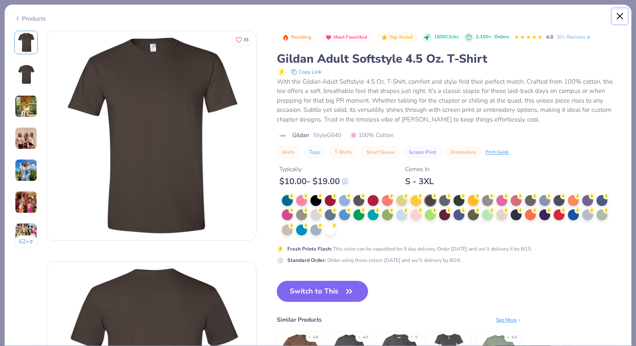
click at [625, 19] on button "Close" at bounding box center [620, 16] width 16 height 16
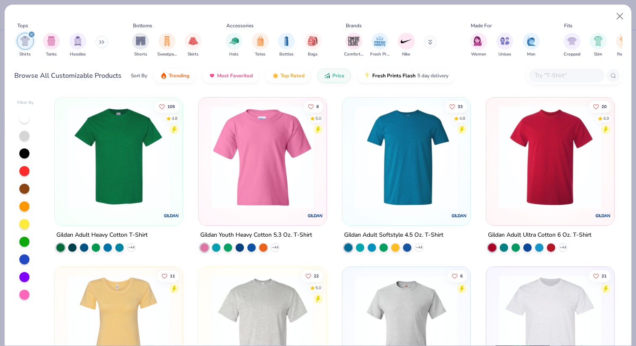
click at [367, 135] on img at bounding box center [406, 157] width 111 height 103
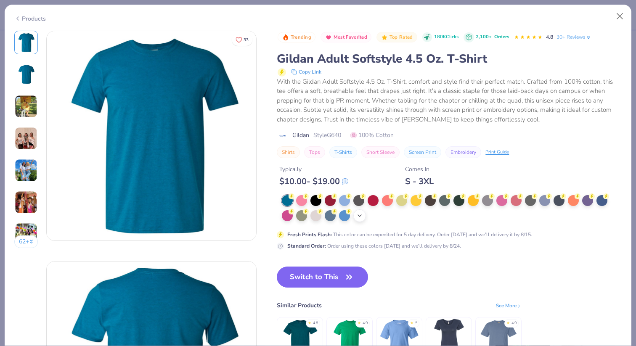
click at [356, 212] on icon at bounding box center [359, 215] width 7 height 7
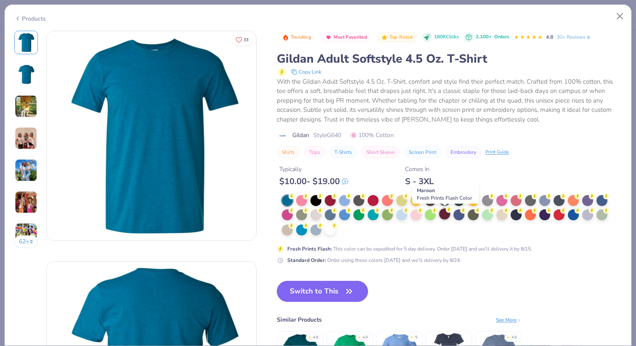
click at [443, 214] on div at bounding box center [444, 214] width 11 height 11
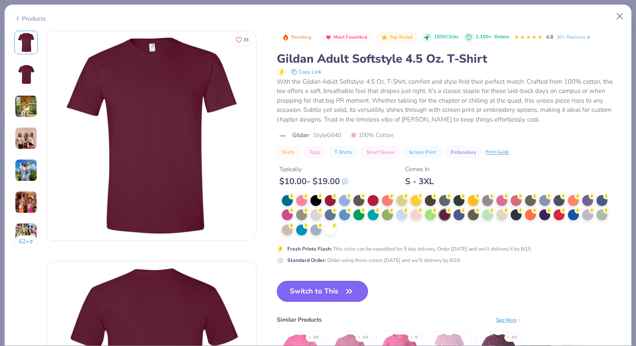
click at [346, 286] on icon "button" at bounding box center [349, 292] width 12 height 12
drag, startPoint x: 350, startPoint y: 293, endPoint x: 346, endPoint y: 287, distance: 6.7
click at [350, 293] on icon "button" at bounding box center [349, 292] width 12 height 12
click at [346, 287] on icon "button" at bounding box center [349, 292] width 12 height 12
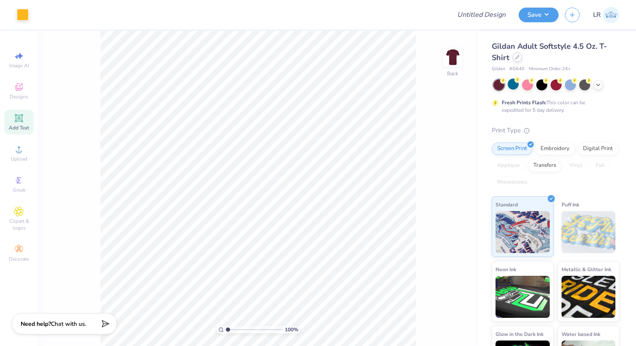
click at [517, 57] on icon at bounding box center [517, 57] width 4 height 4
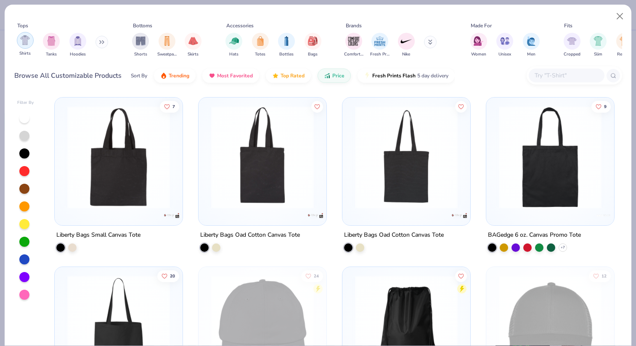
click at [29, 42] on img "filter for Shirts" at bounding box center [25, 40] width 10 height 10
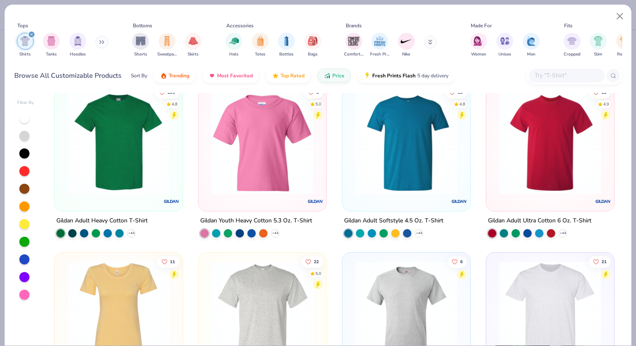
scroll to position [10, 0]
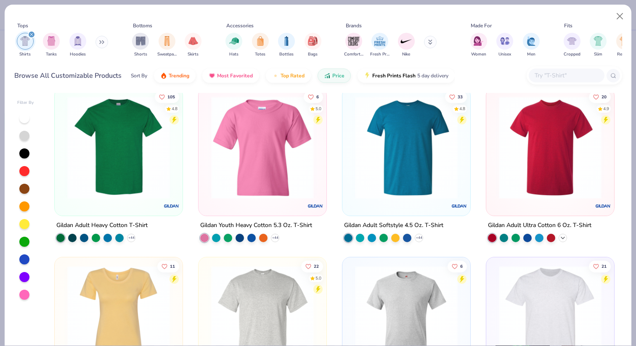
click at [563, 237] on polyline at bounding box center [562, 238] width 3 height 2
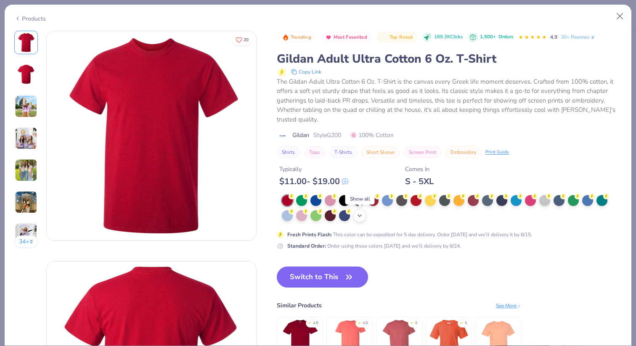
click at [358, 220] on div "+ 22" at bounding box center [359, 215] width 13 height 13
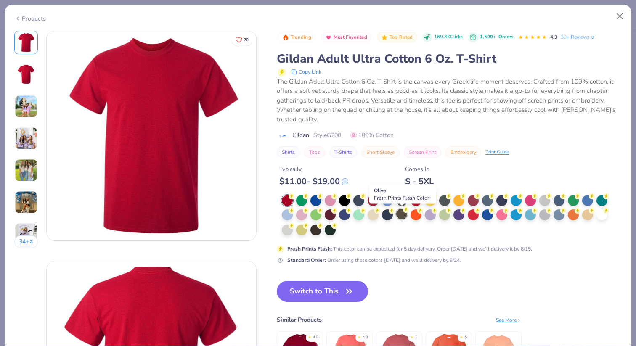
click at [398, 215] on div at bounding box center [401, 214] width 11 height 11
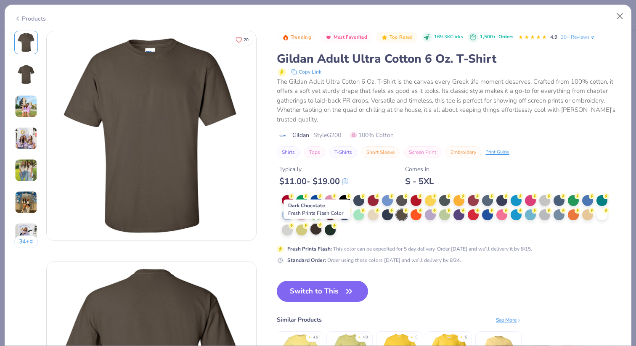
click at [318, 227] on icon at bounding box center [320, 225] width 6 height 6
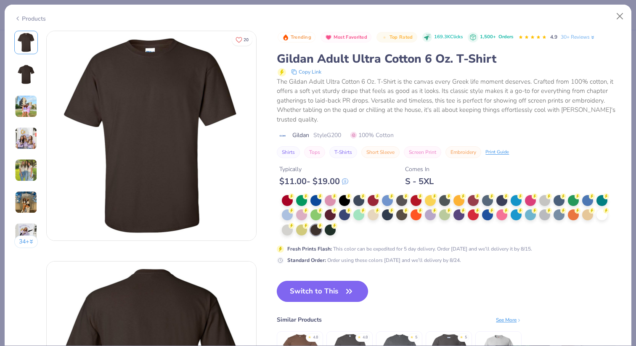
click at [348, 283] on button "Switch to This" at bounding box center [322, 291] width 91 height 21
click at [349, 290] on icon "button" at bounding box center [349, 292] width 12 height 12
